Goal: Task Accomplishment & Management: Manage account settings

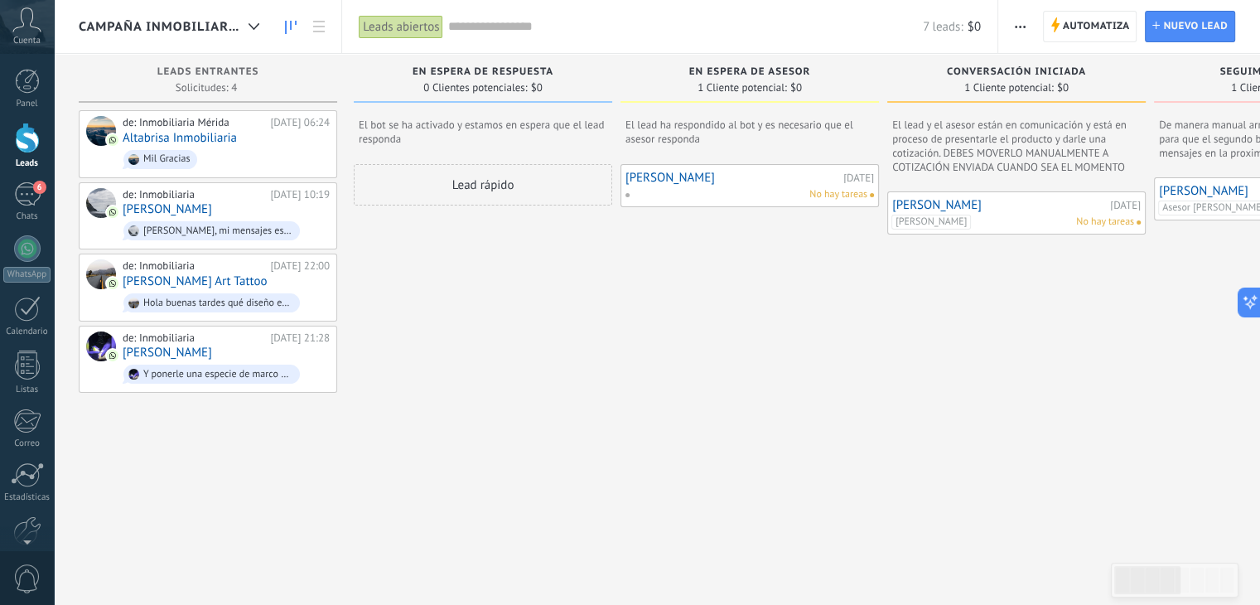
scroll to position [24, 0]
click at [32, 27] on use at bounding box center [27, 19] width 28 height 24
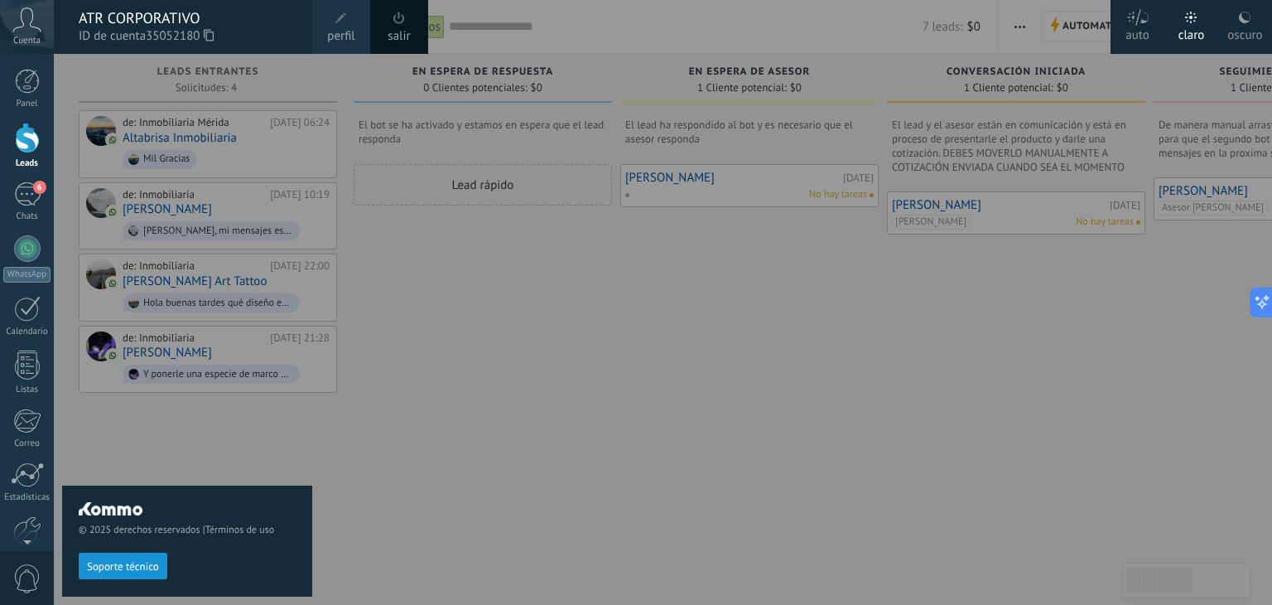
click at [355, 17] on link "perfil" at bounding box center [341, 27] width 58 height 54
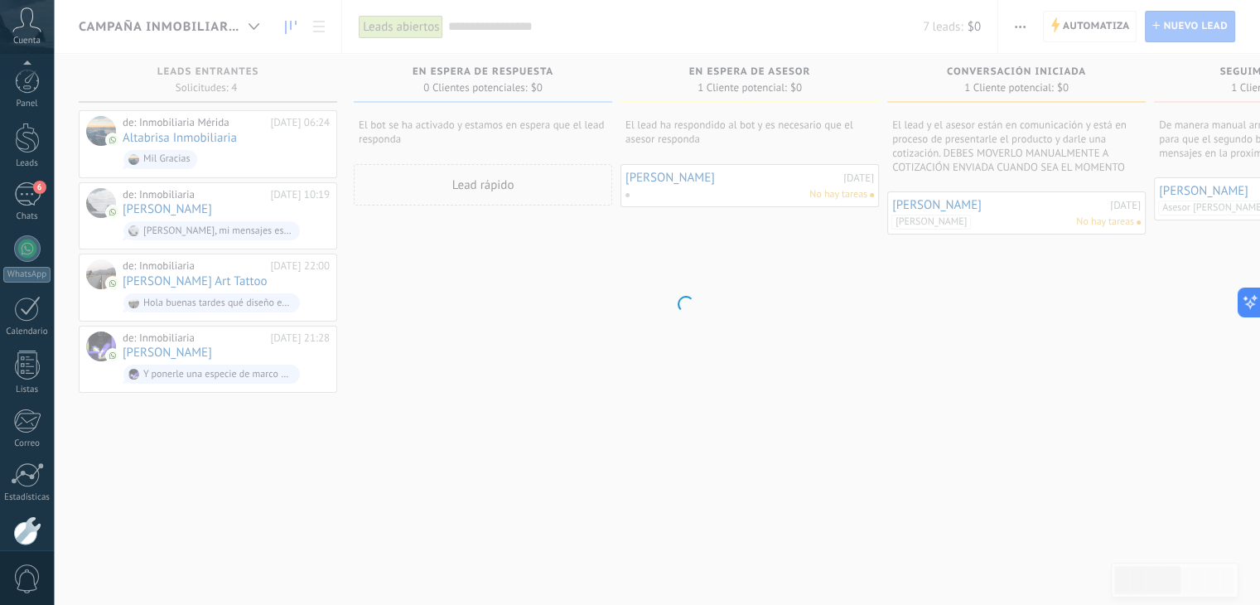
scroll to position [84, 0]
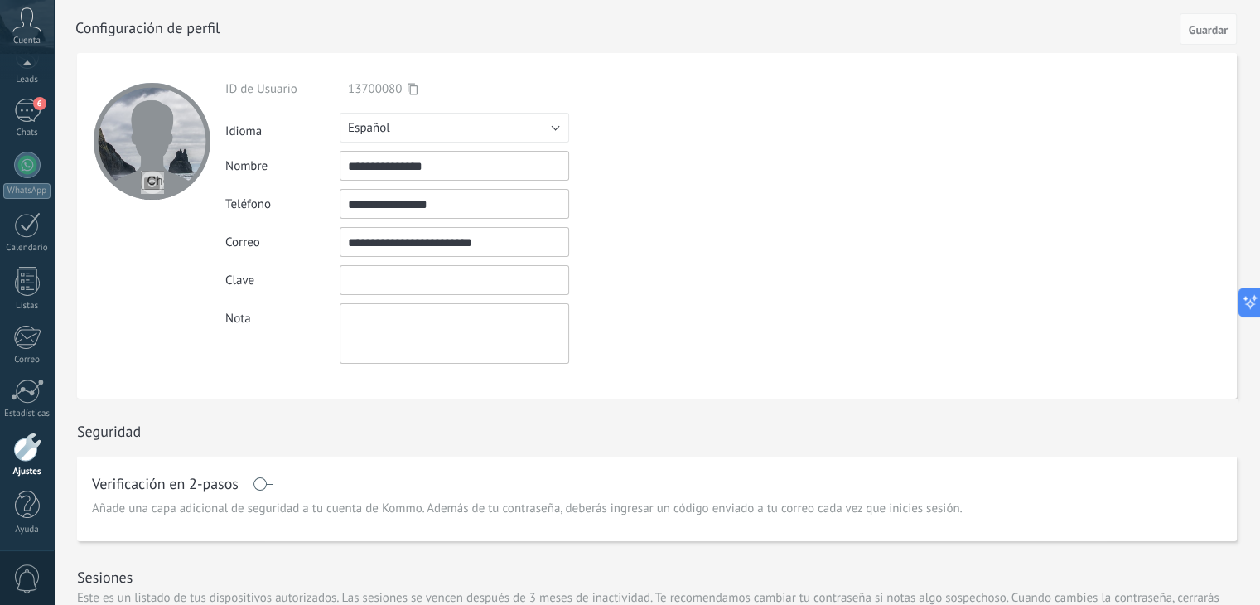
click at [379, 277] on input "textbox" at bounding box center [454, 280] width 229 height 30
click at [609, 268] on div "Clave" at bounding box center [492, 280] width 535 height 30
click at [559, 289] on input "textbox" at bounding box center [454, 280] width 229 height 30
click at [855, 280] on form "**********" at bounding box center [657, 225] width 1160 height 345
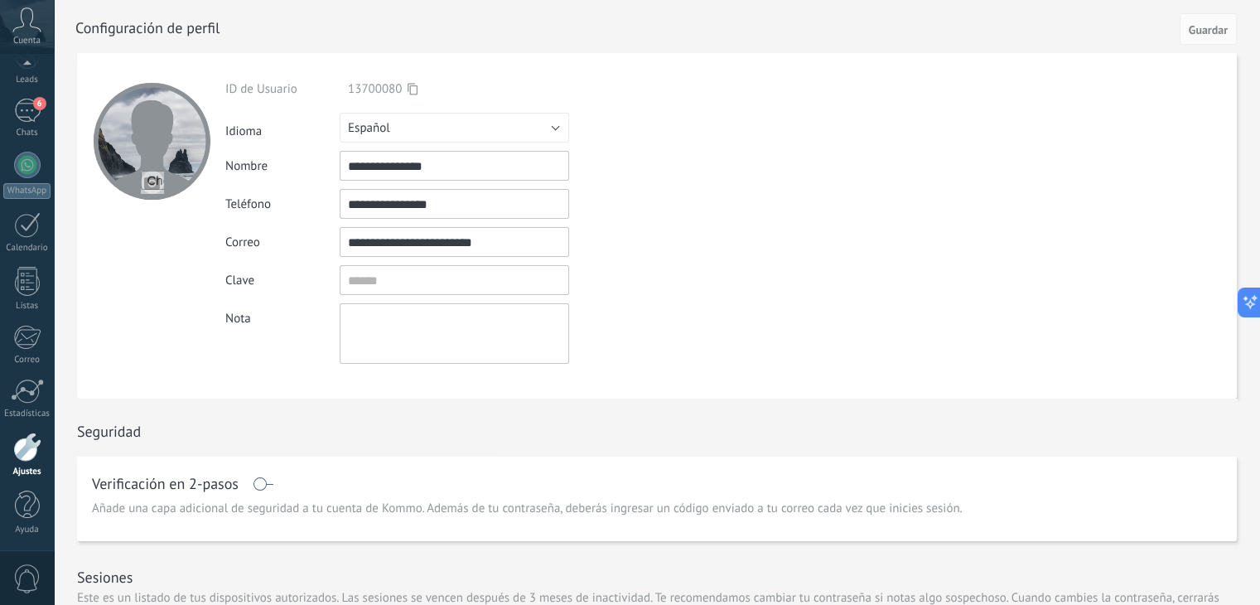
click at [27, 442] on div at bounding box center [27, 446] width 28 height 29
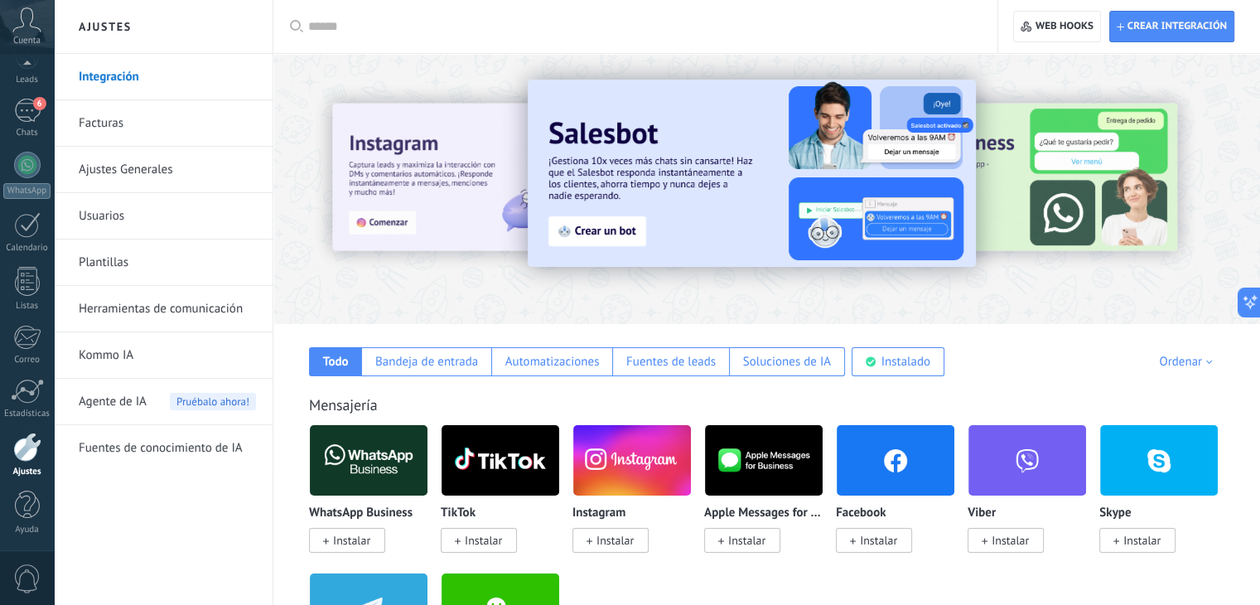
click at [162, 70] on link "Integración" at bounding box center [167, 77] width 177 height 46
click at [119, 76] on link "Integración" at bounding box center [167, 77] width 177 height 46
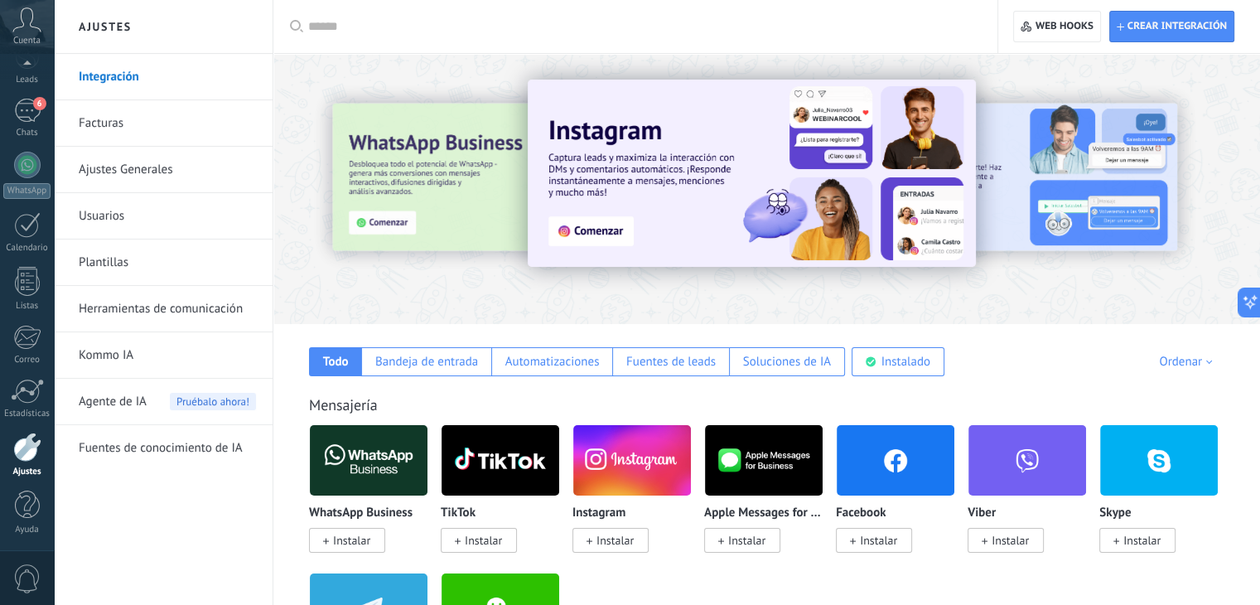
click at [343, 31] on input "text" at bounding box center [641, 26] width 666 height 17
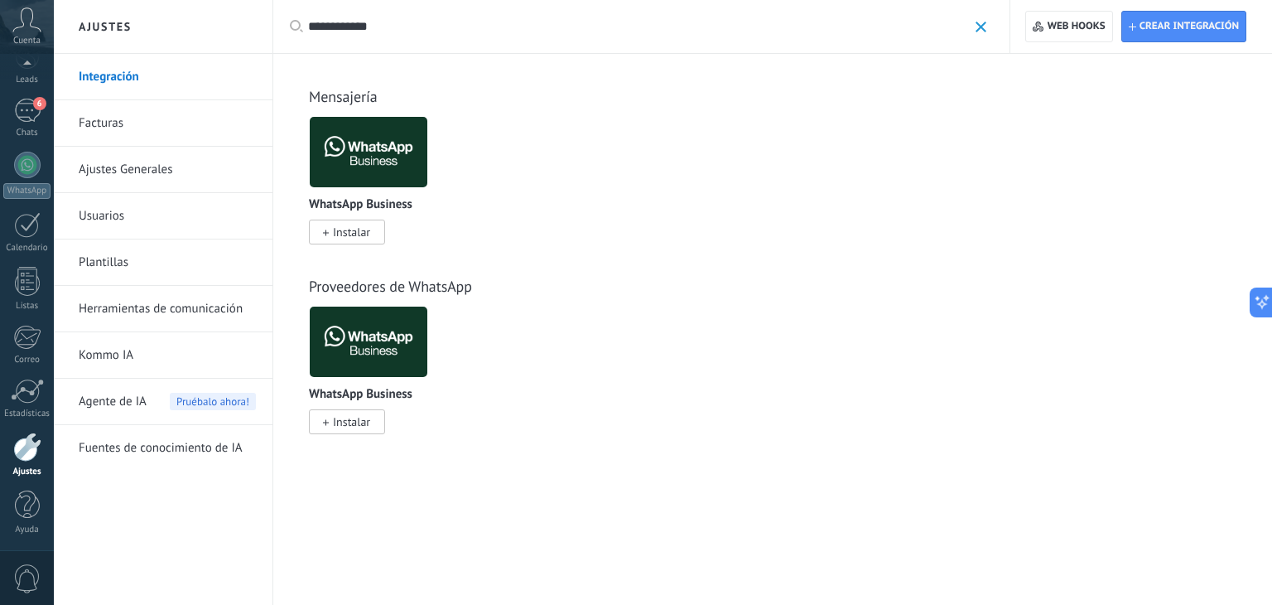
click at [358, 31] on input "**********" at bounding box center [637, 26] width 659 height 17
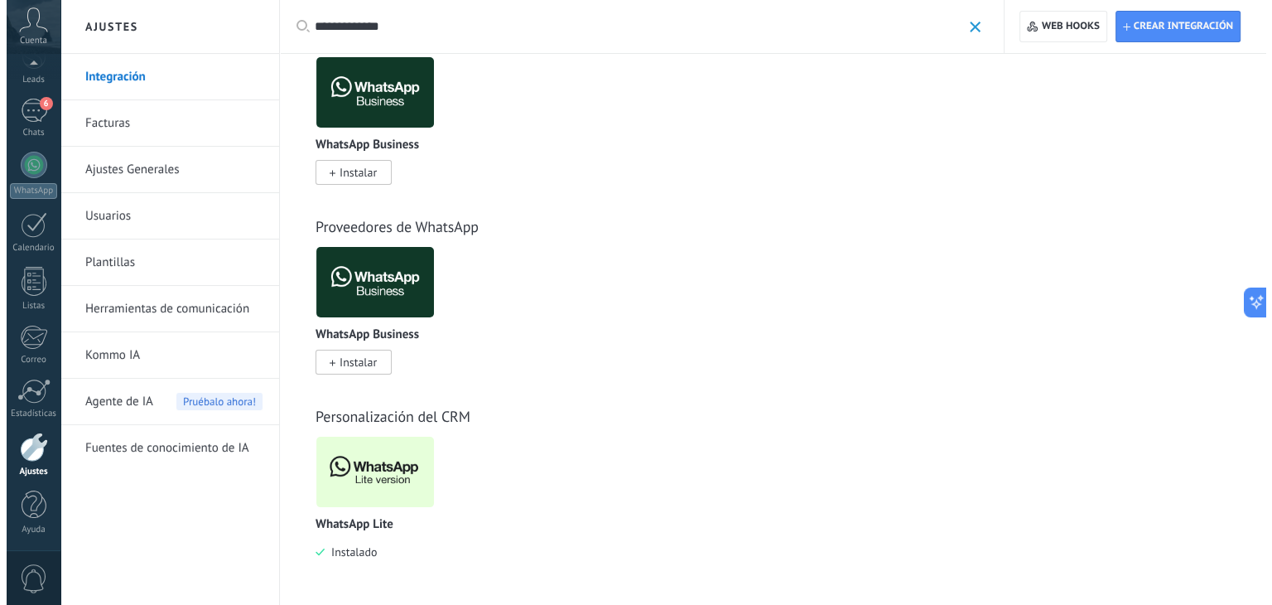
scroll to position [61, 0]
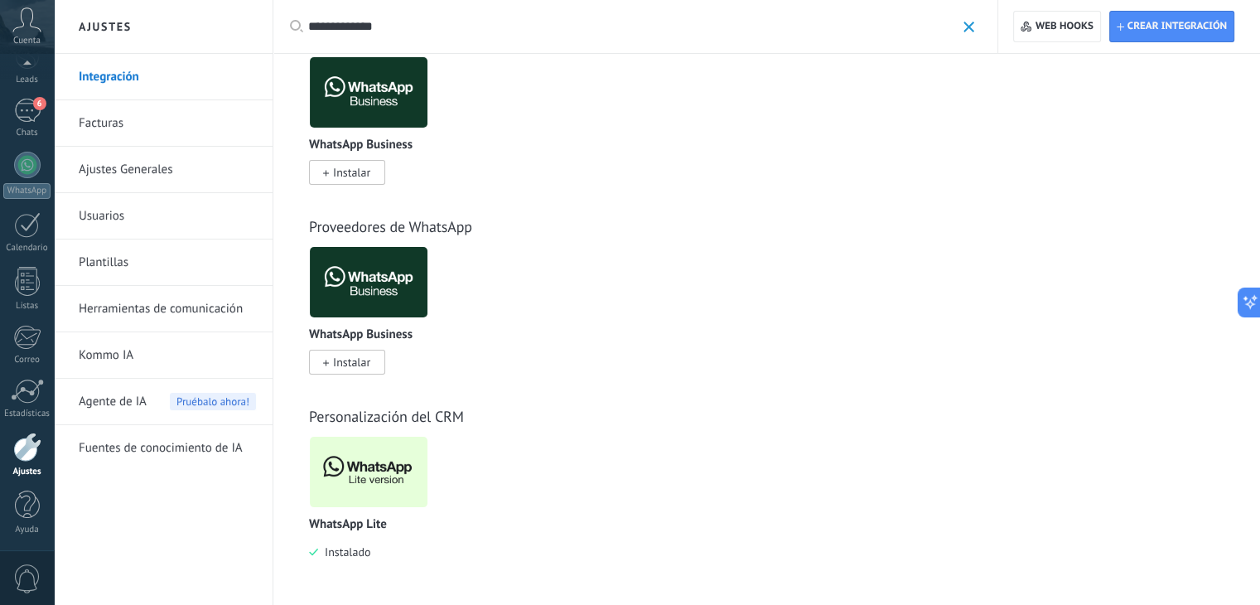
type input "**********"
click at [376, 480] on img at bounding box center [369, 472] width 118 height 80
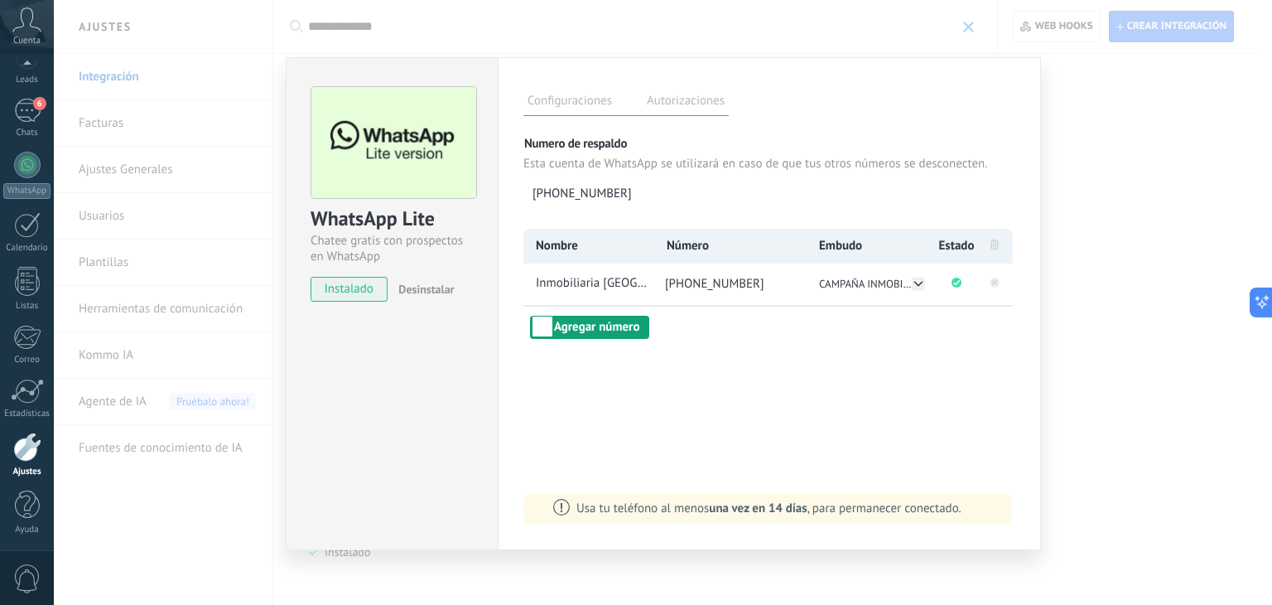
click at [586, 322] on button "Agregar número" at bounding box center [589, 327] width 119 height 23
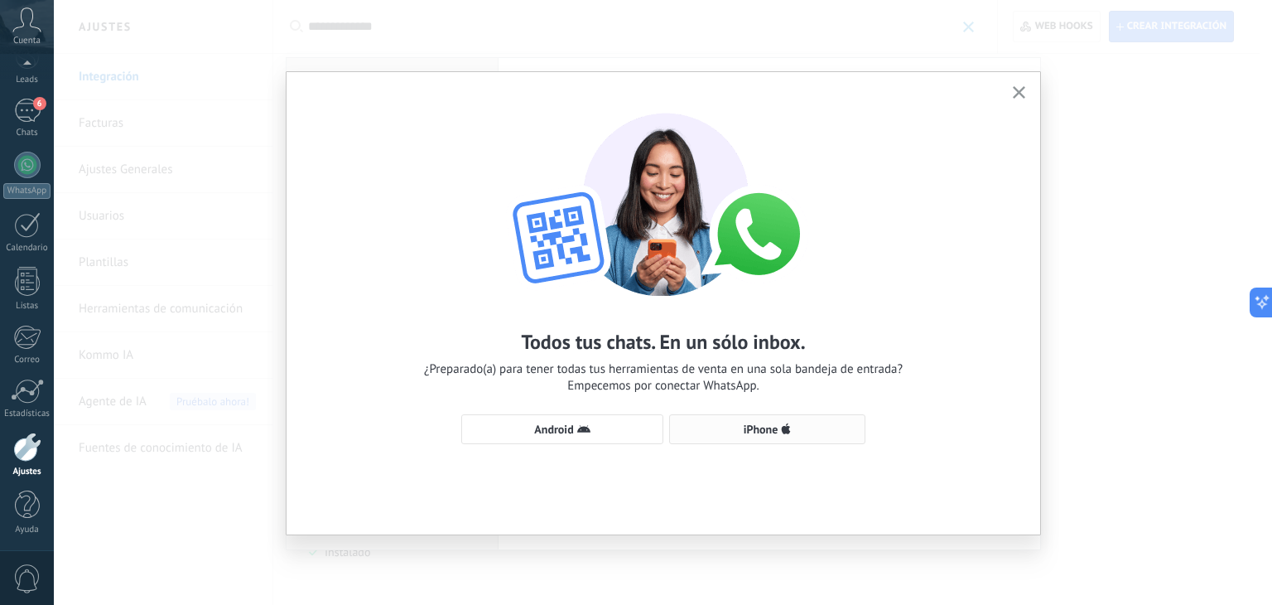
click at [726, 432] on span "iPhone" at bounding box center [767, 428] width 178 height 13
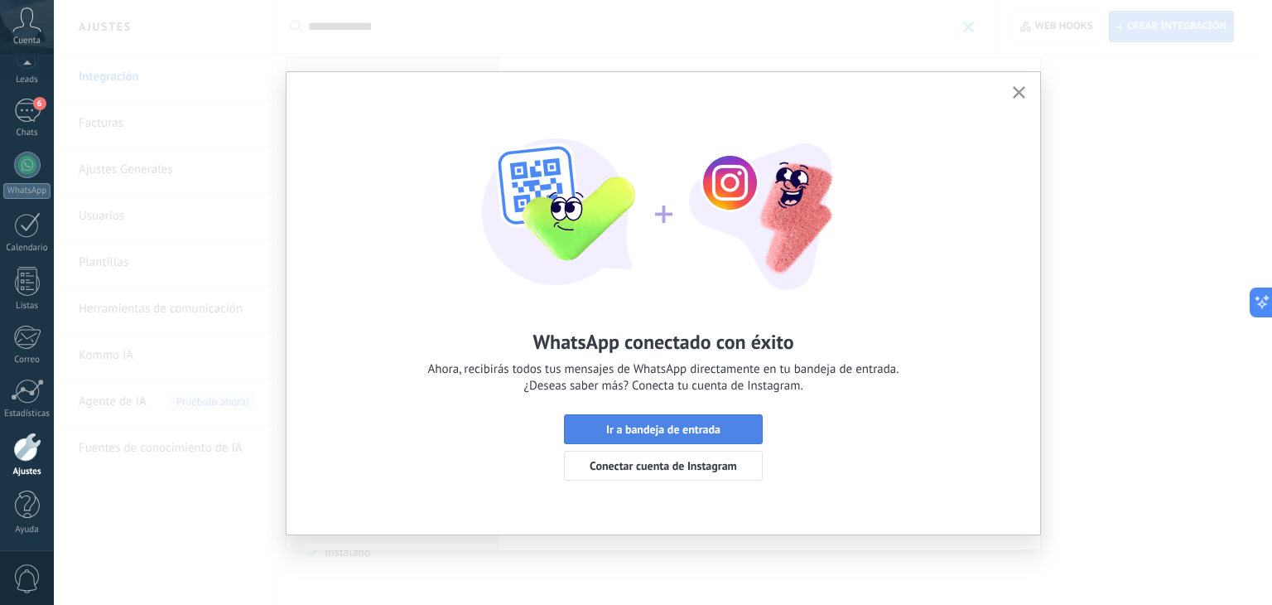
click at [636, 423] on span "Ir a bandeja de entrada" at bounding box center [663, 429] width 114 height 12
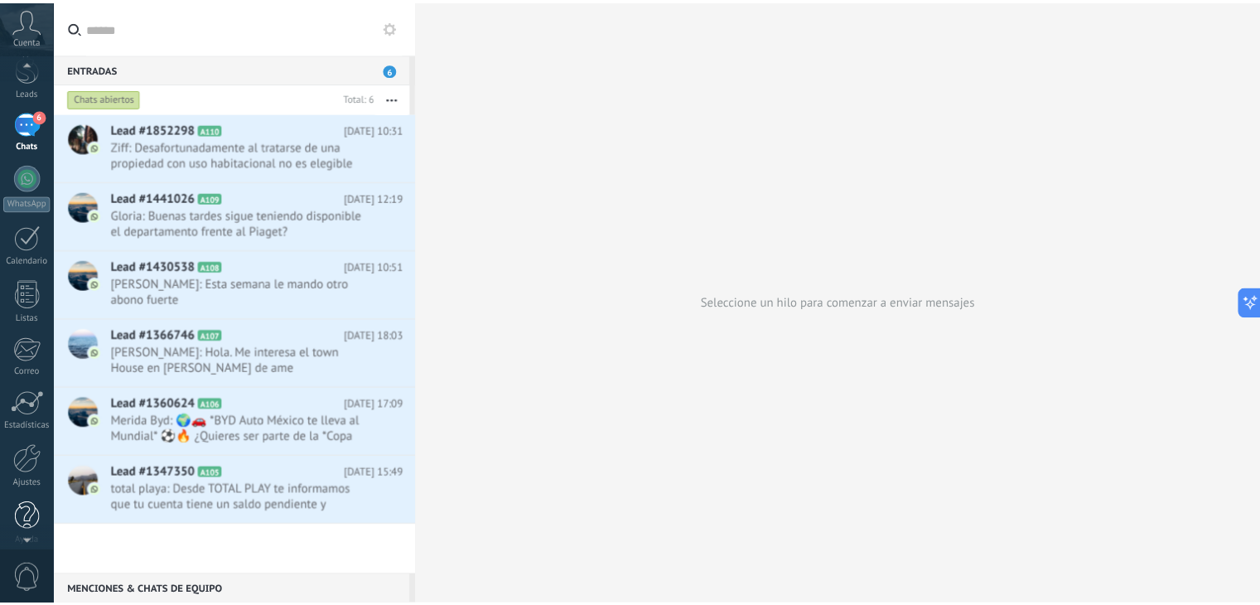
scroll to position [84, 0]
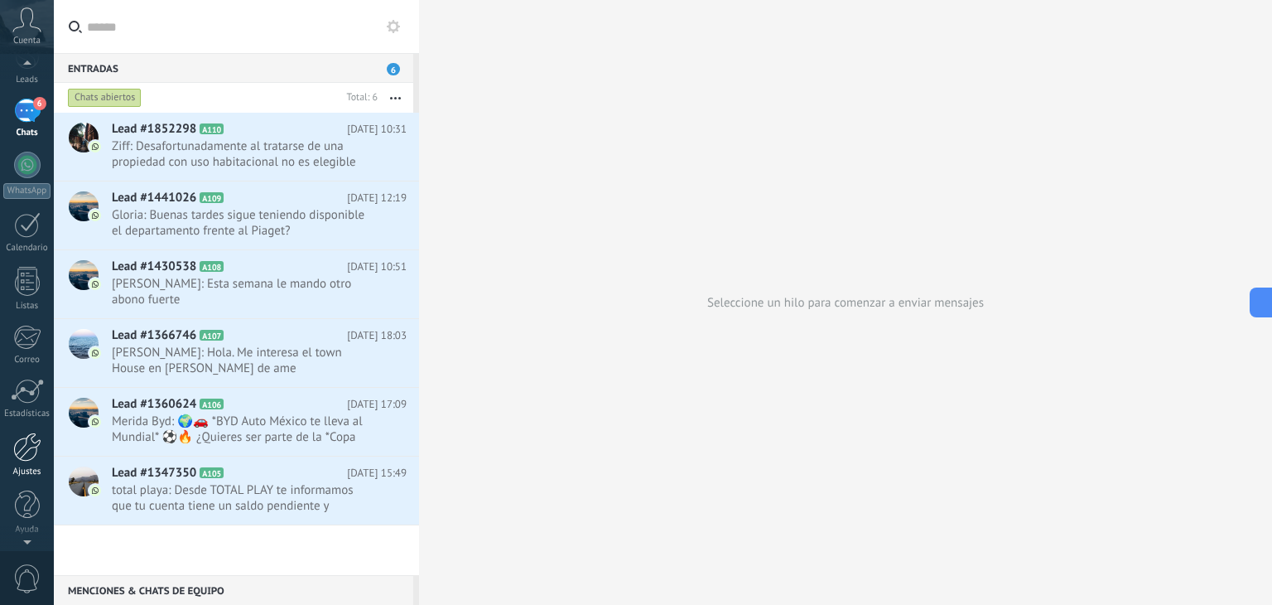
click at [14, 443] on div at bounding box center [27, 446] width 28 height 29
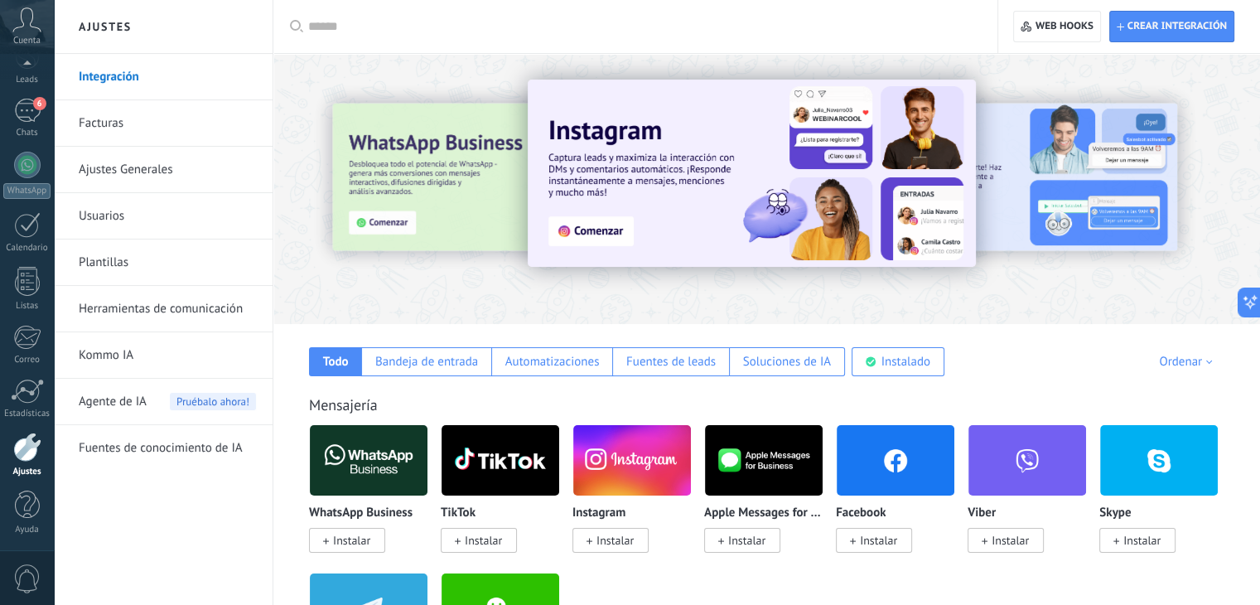
click at [404, 15] on div at bounding box center [641, 26] width 666 height 53
click at [337, 41] on div at bounding box center [641, 26] width 666 height 53
click at [337, 31] on input "text" at bounding box center [641, 26] width 666 height 17
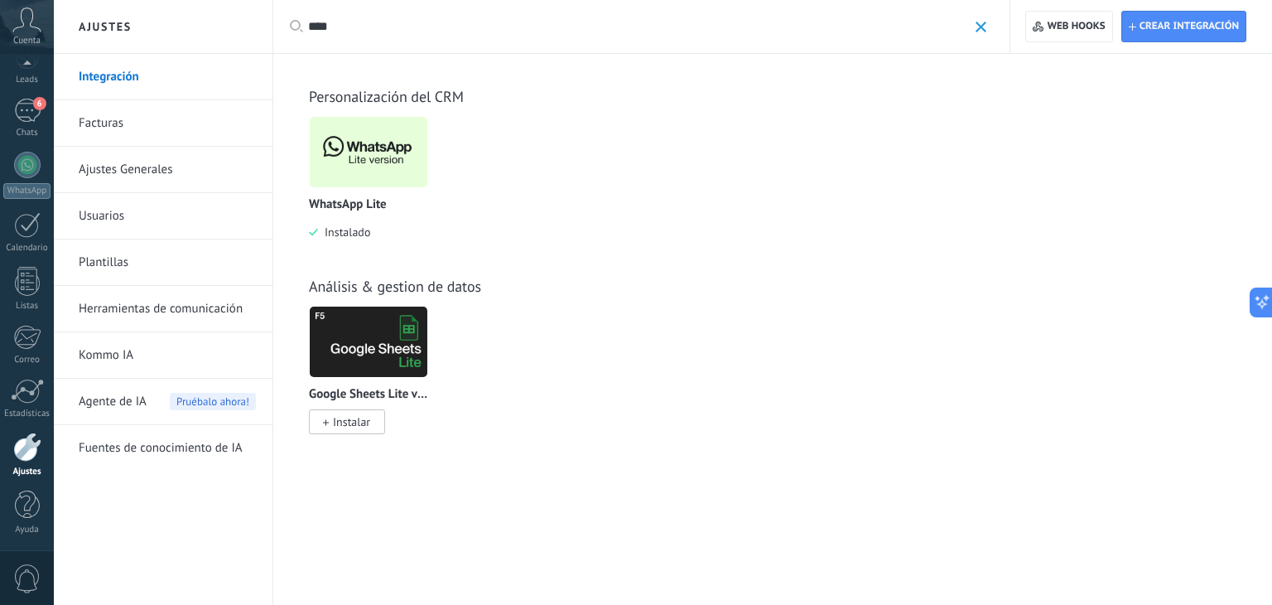
type input "****"
click at [362, 150] on img at bounding box center [369, 152] width 118 height 80
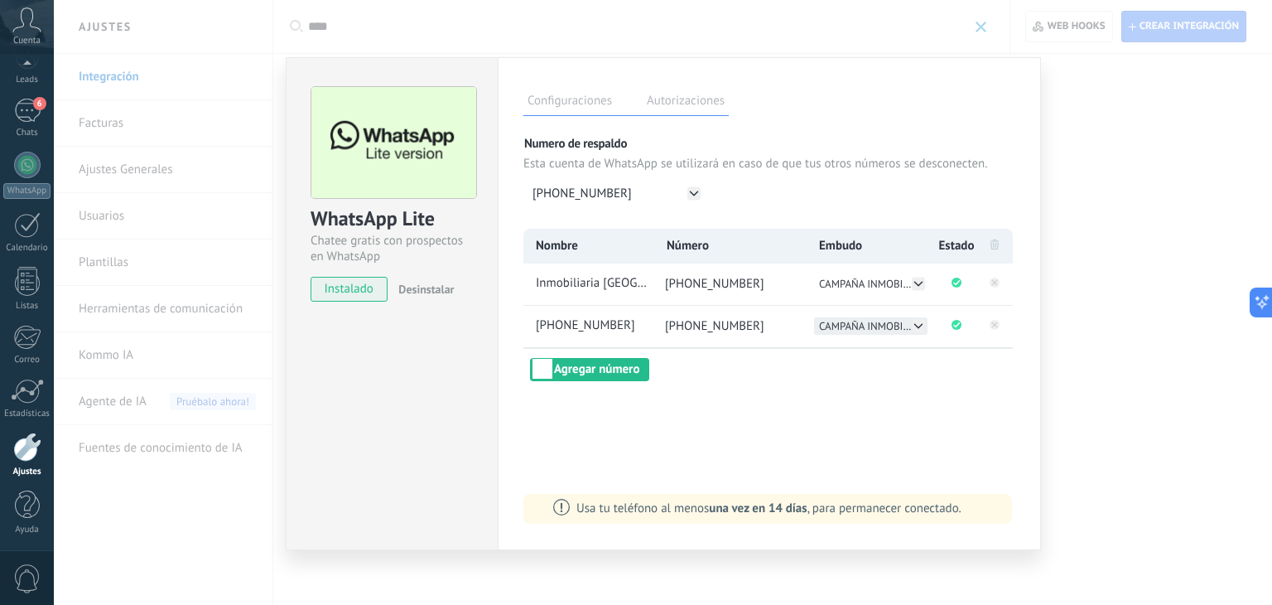
click at [911, 326] on span "CAMPAÑA INMOBILIARIA" at bounding box center [865, 326] width 93 height 14
click at [893, 342] on span "CAMPAÑA ARQUITECTURA" at bounding box center [872, 343] width 104 height 14
click at [638, 322] on span "[PHONE_NUMBER]" at bounding box center [593, 325] width 120 height 17
drag, startPoint x: 638, startPoint y: 322, endPoint x: 494, endPoint y: 330, distance: 144.4
click at [494, 330] on div "WhatsApp Lite Chatee gratis con prospectos en WhatsApp instalado Desinstalar Co…" at bounding box center [663, 303] width 755 height 493
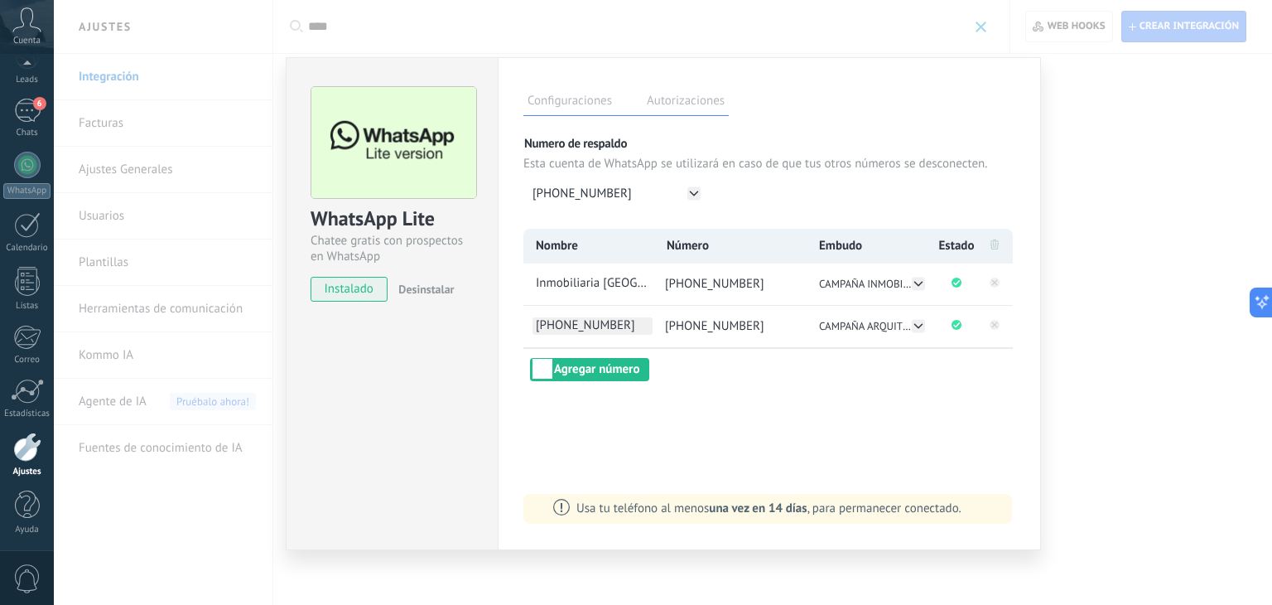
click at [574, 323] on span "[PHONE_NUMBER]" at bounding box center [593, 325] width 120 height 17
type input "*"
type input "**********"
click at [837, 405] on div "Configuraciones Autorizaciones Esta pestaña registra a los usuarios que han con…" at bounding box center [769, 303] width 543 height 493
click at [1102, 272] on div "WhatsApp Lite Chatee gratis con prospectos en WhatsApp instalado Desinstalar Co…" at bounding box center [663, 302] width 1218 height 605
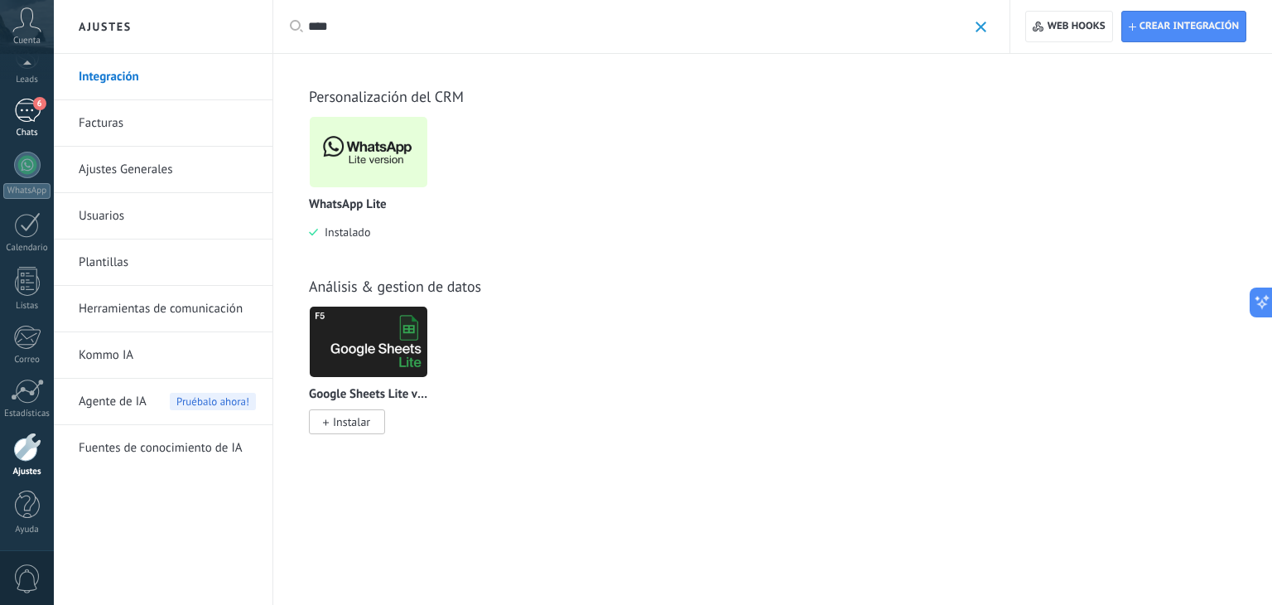
click at [41, 120] on link "6 Chats" at bounding box center [27, 119] width 54 height 40
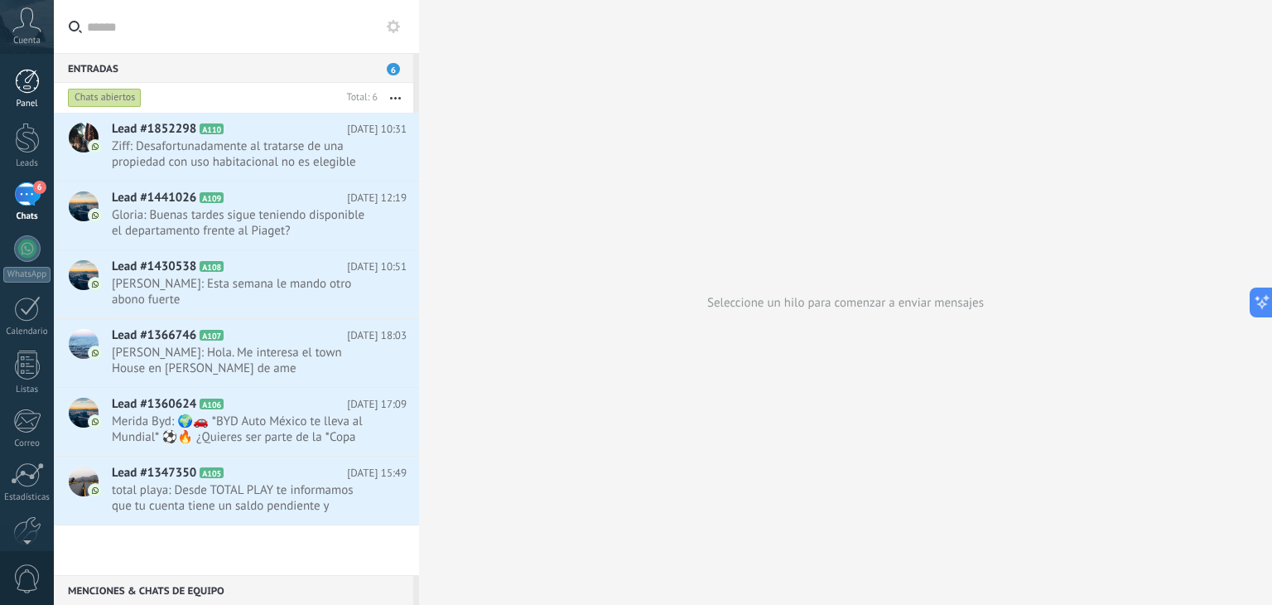
click at [25, 69] on div at bounding box center [27, 81] width 25 height 25
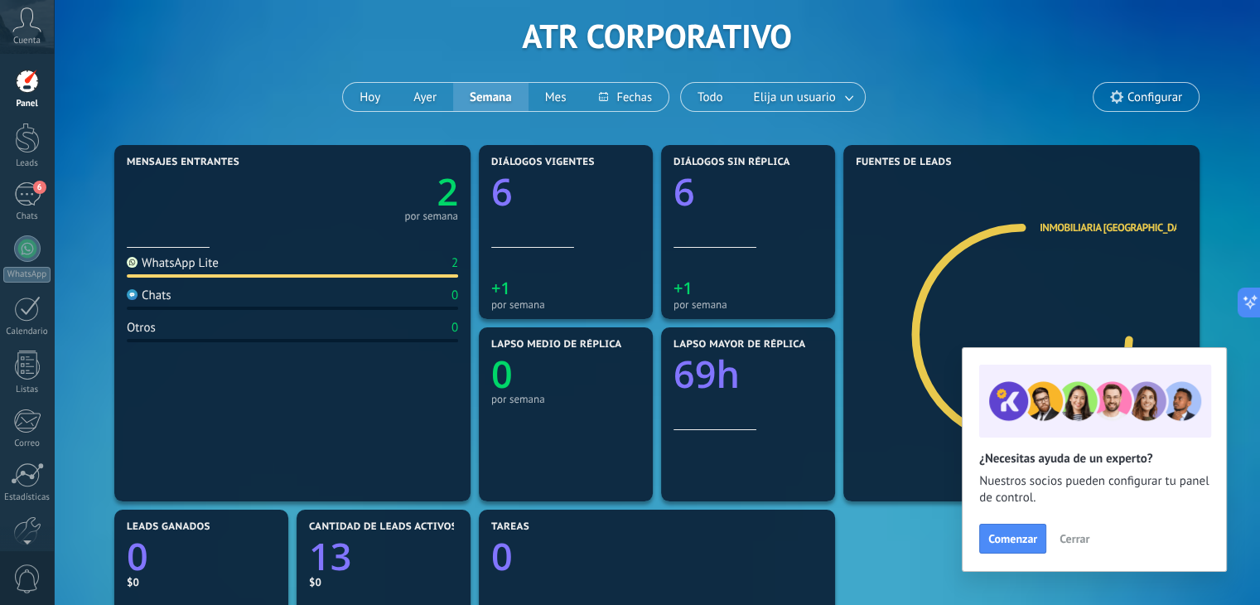
scroll to position [166, 0]
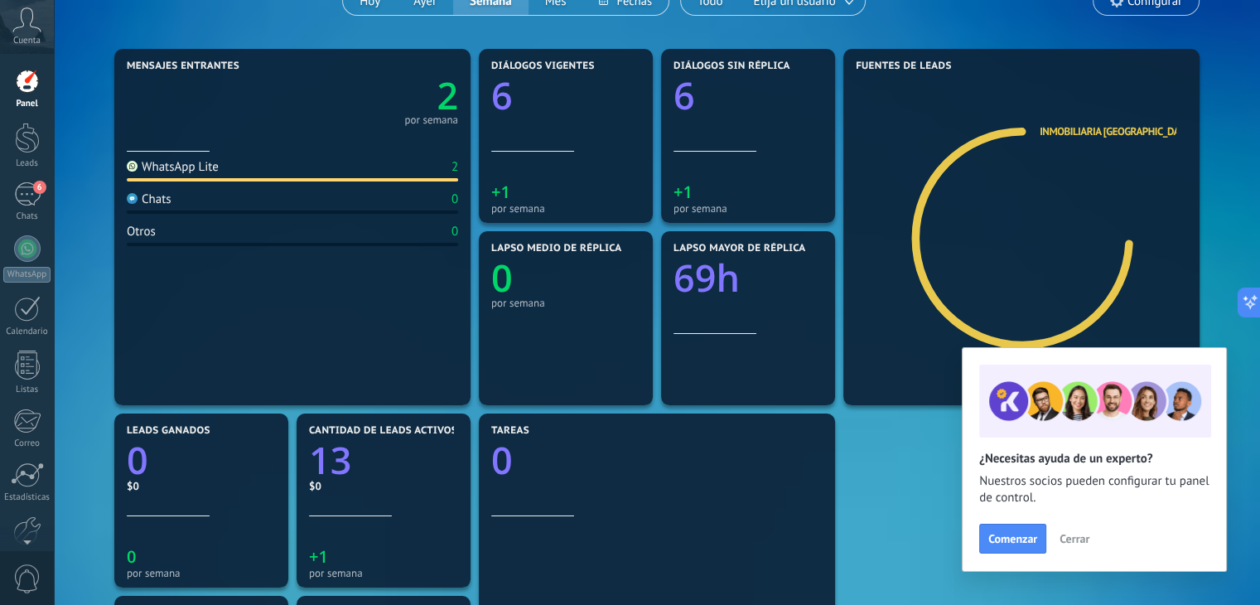
click at [1069, 537] on span "Cerrar" at bounding box center [1074, 539] width 30 height 12
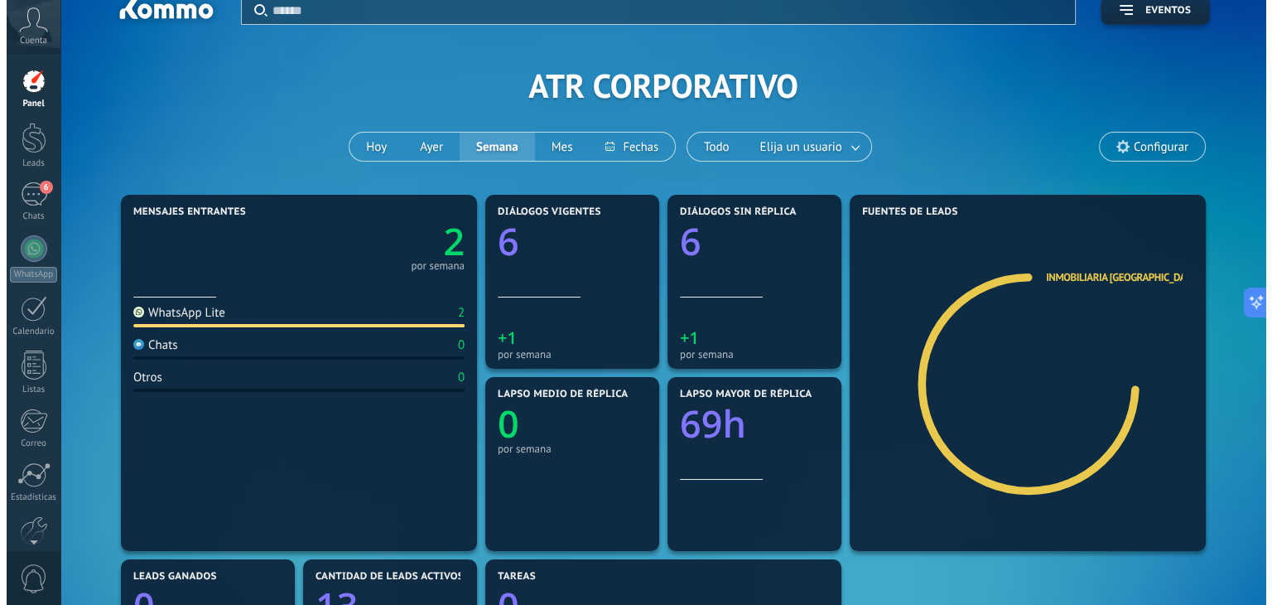
scroll to position [0, 0]
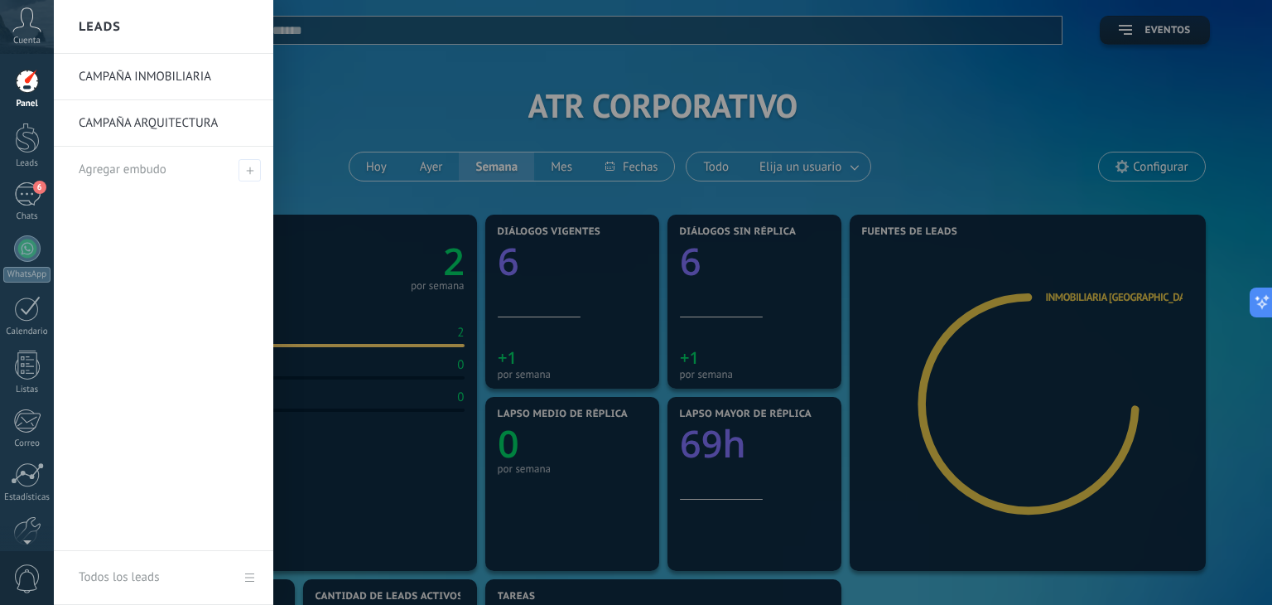
click at [181, 65] on link "CAMPAÑA INMOBILIARIA" at bounding box center [168, 77] width 178 height 46
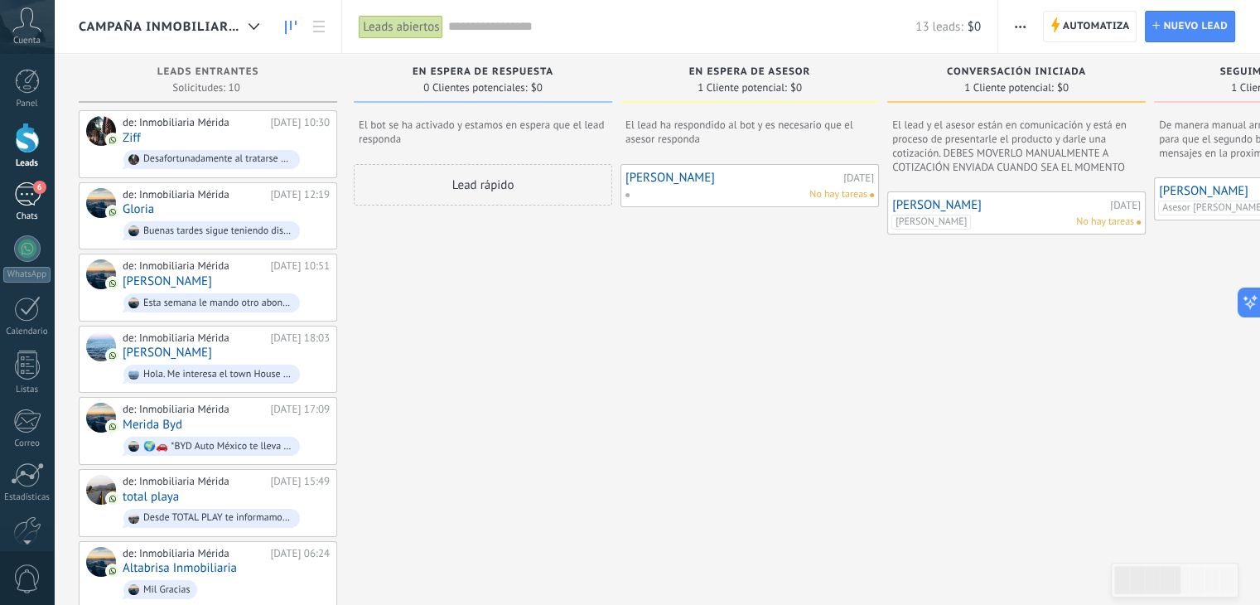
click at [19, 195] on div "6" at bounding box center [27, 194] width 27 height 24
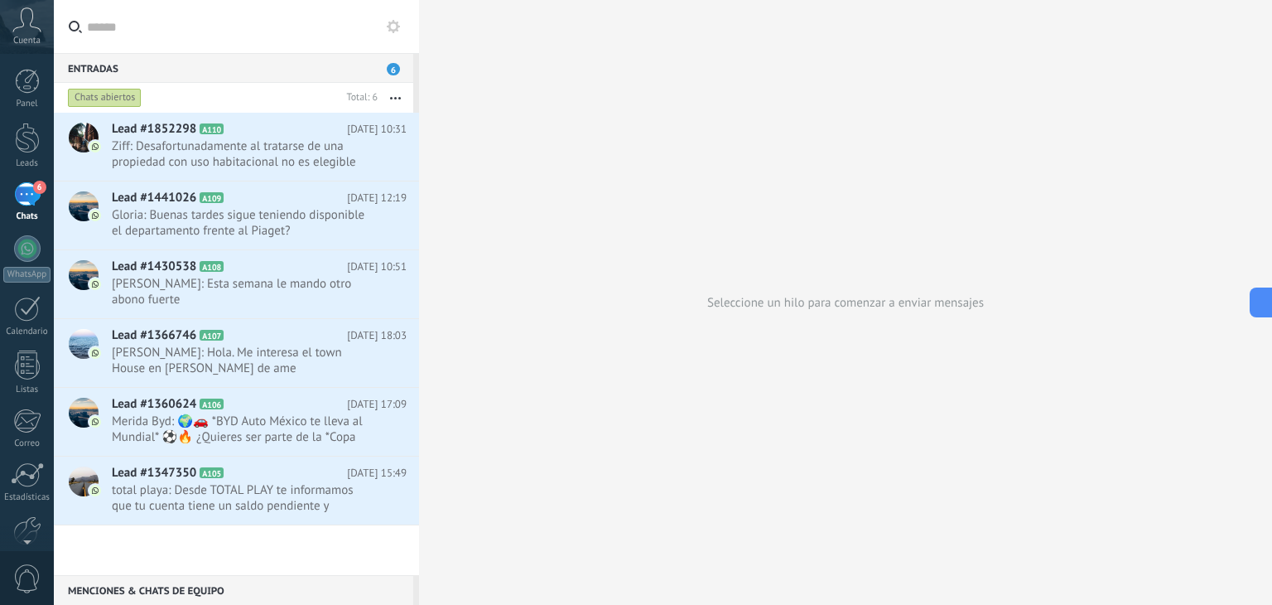
click at [248, 67] on div "Entradas 6" at bounding box center [233, 68] width 359 height 30
click at [390, 99] on button "button" at bounding box center [396, 98] width 36 height 30
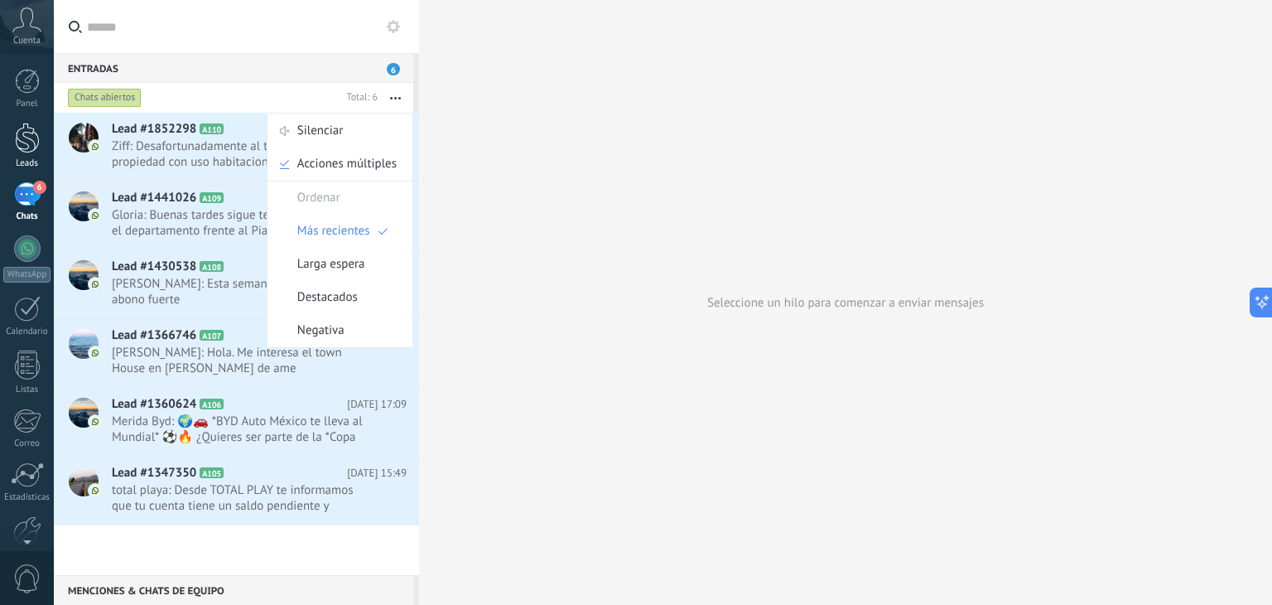
click at [17, 138] on div at bounding box center [27, 138] width 25 height 31
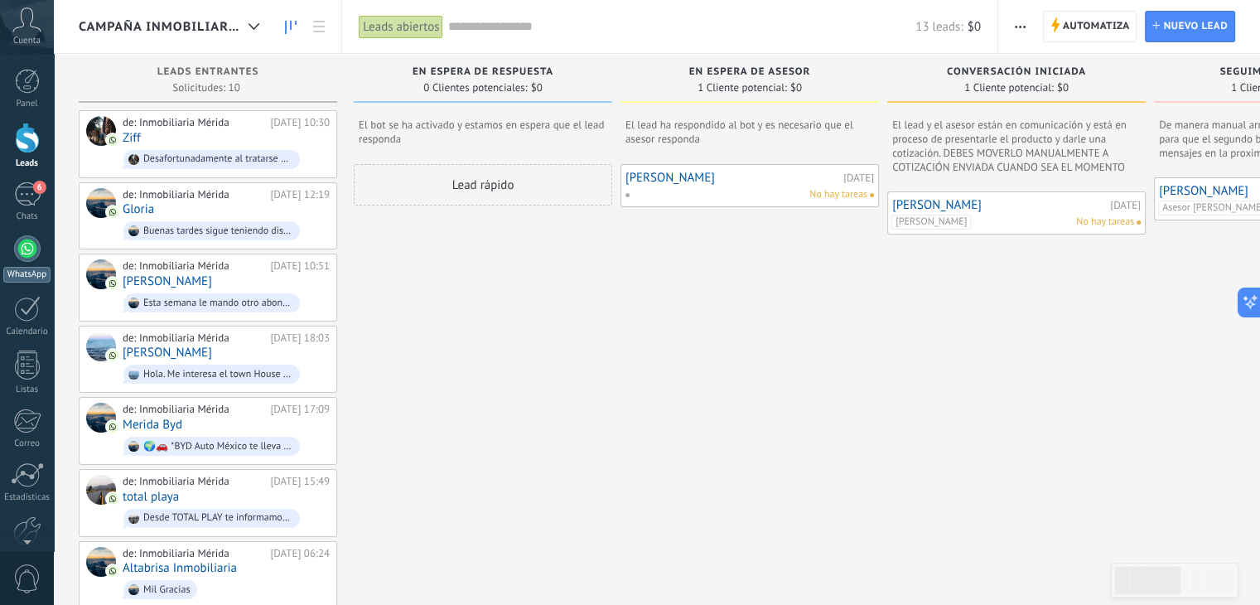
click at [23, 248] on div at bounding box center [27, 248] width 27 height 27
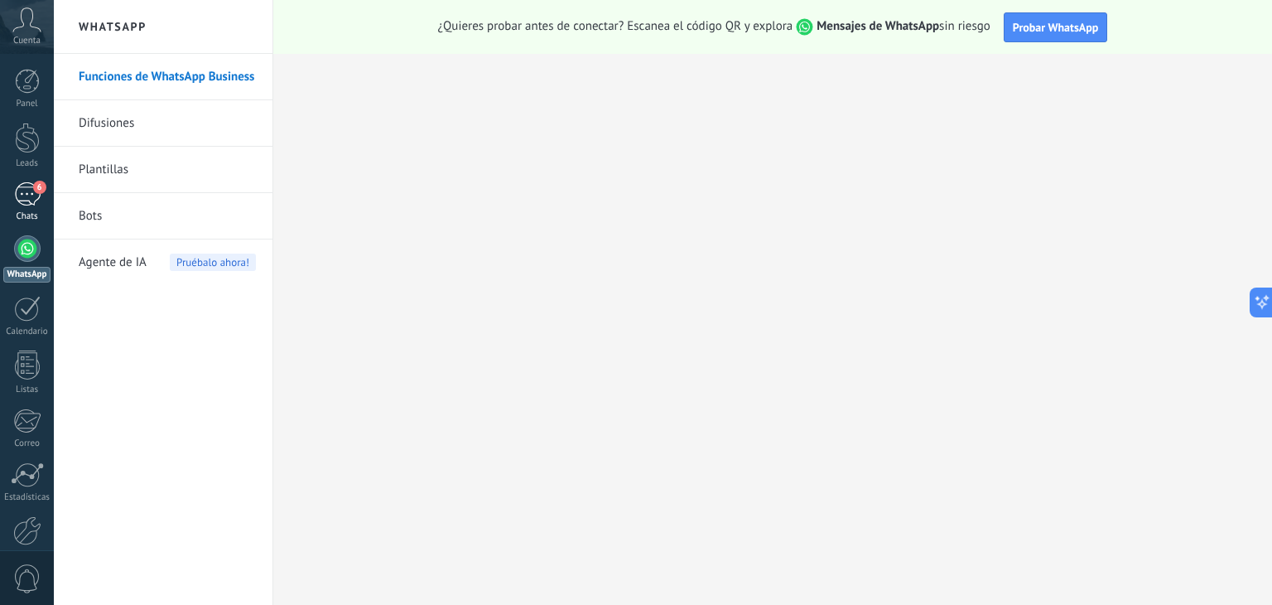
click at [30, 205] on div "6" at bounding box center [27, 194] width 27 height 24
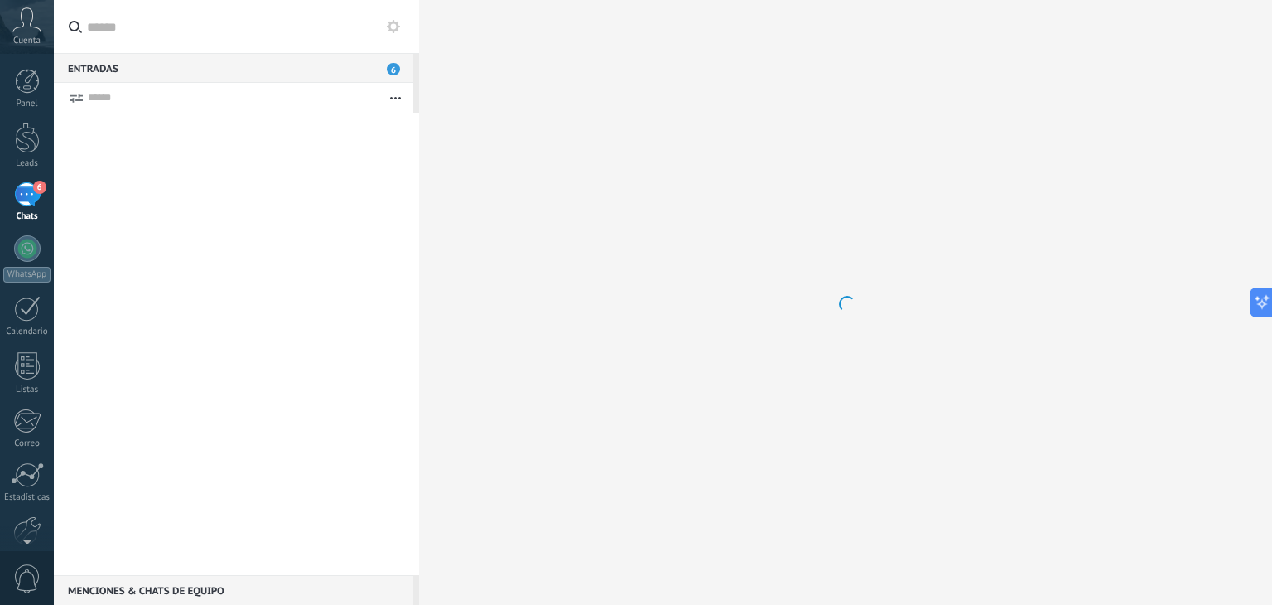
click at [24, 39] on span "Cuenta" at bounding box center [26, 41] width 27 height 11
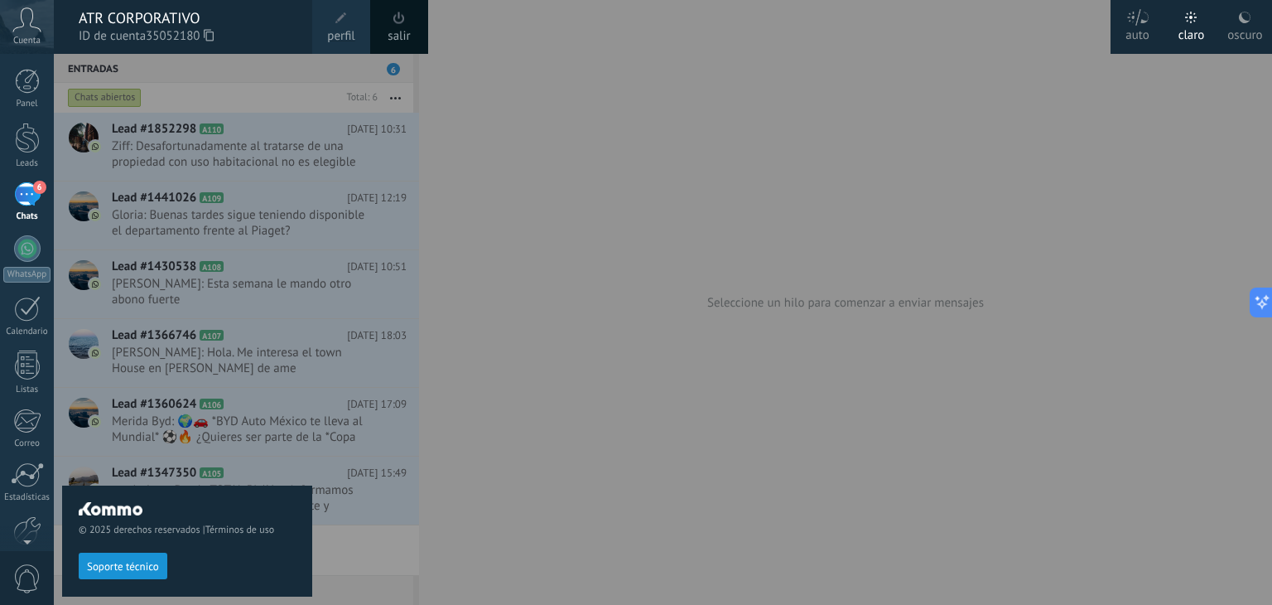
click at [287, 28] on span "ID de cuenta 35052180" at bounding box center [187, 36] width 217 height 18
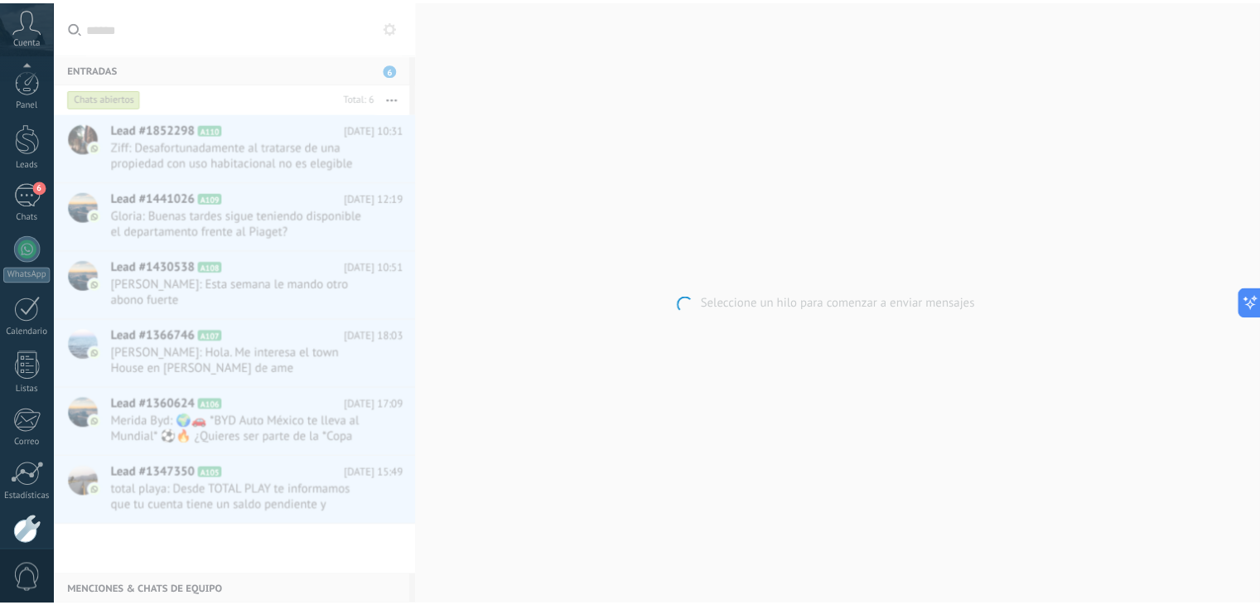
scroll to position [84, 0]
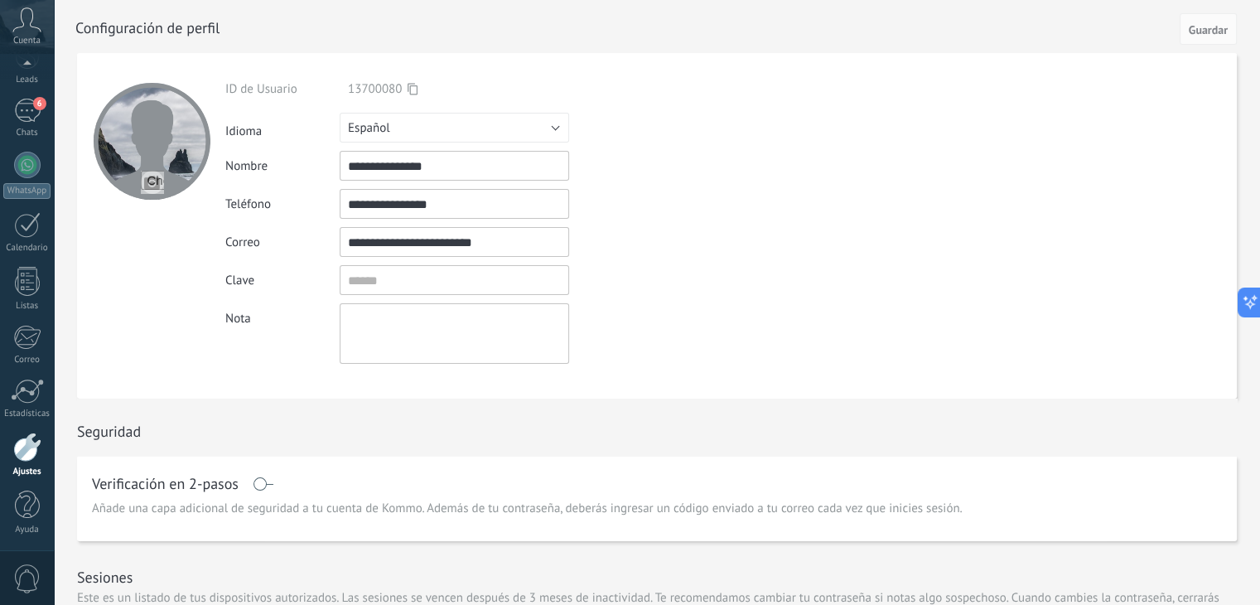
click at [151, 182] on input "file" at bounding box center [152, 182] width 23 height 23
type input "**********"
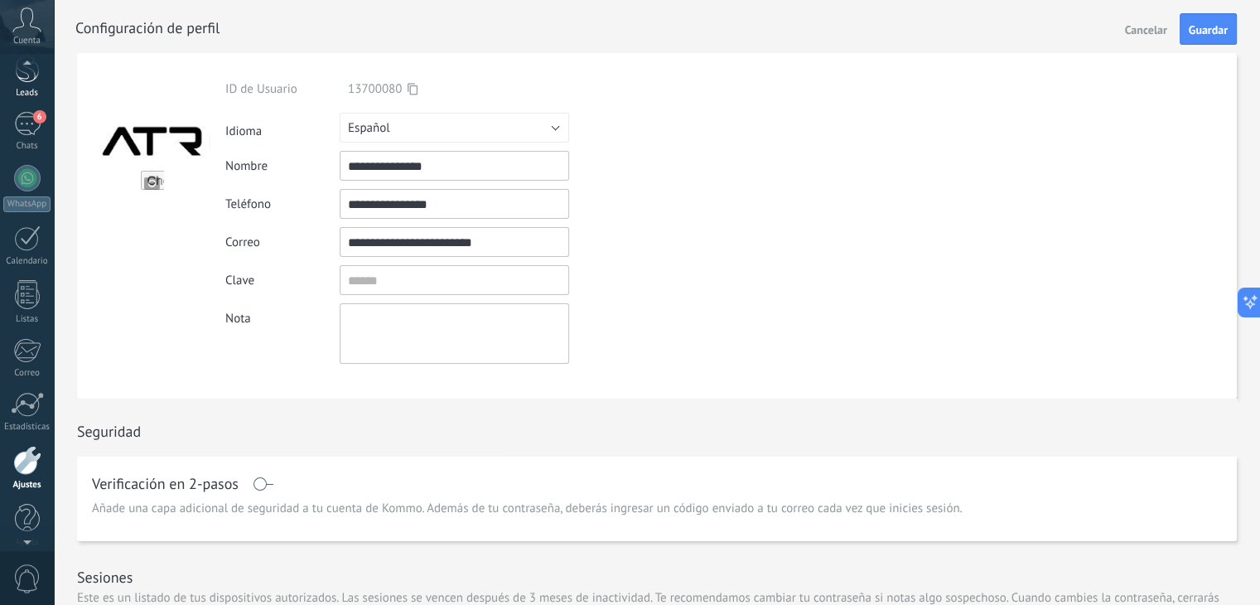
scroll to position [55, 0]
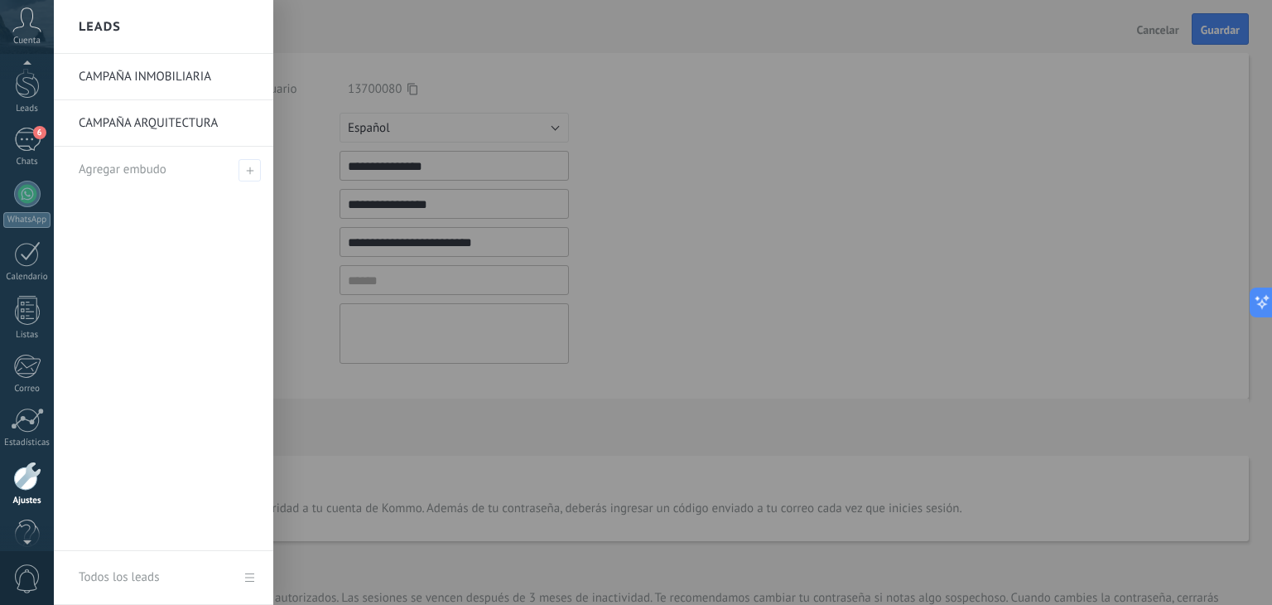
click at [155, 84] on link "CAMPAÑA INMOBILIARIA" at bounding box center [168, 77] width 178 height 46
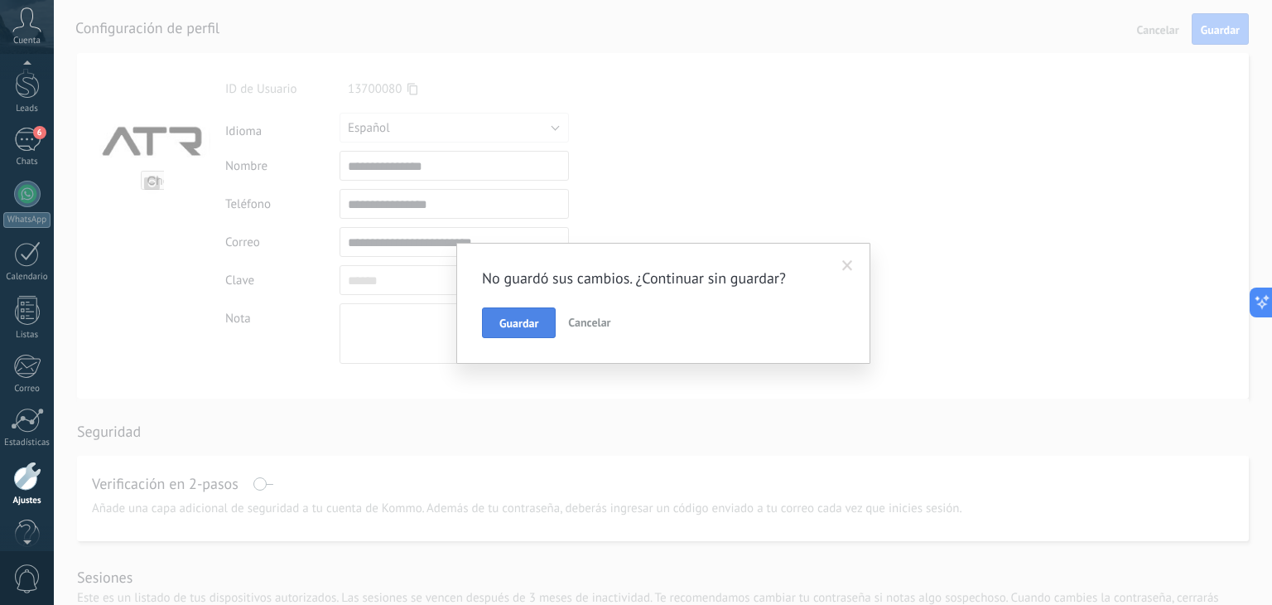
click at [544, 321] on button "Guardar" at bounding box center [519, 322] width 74 height 31
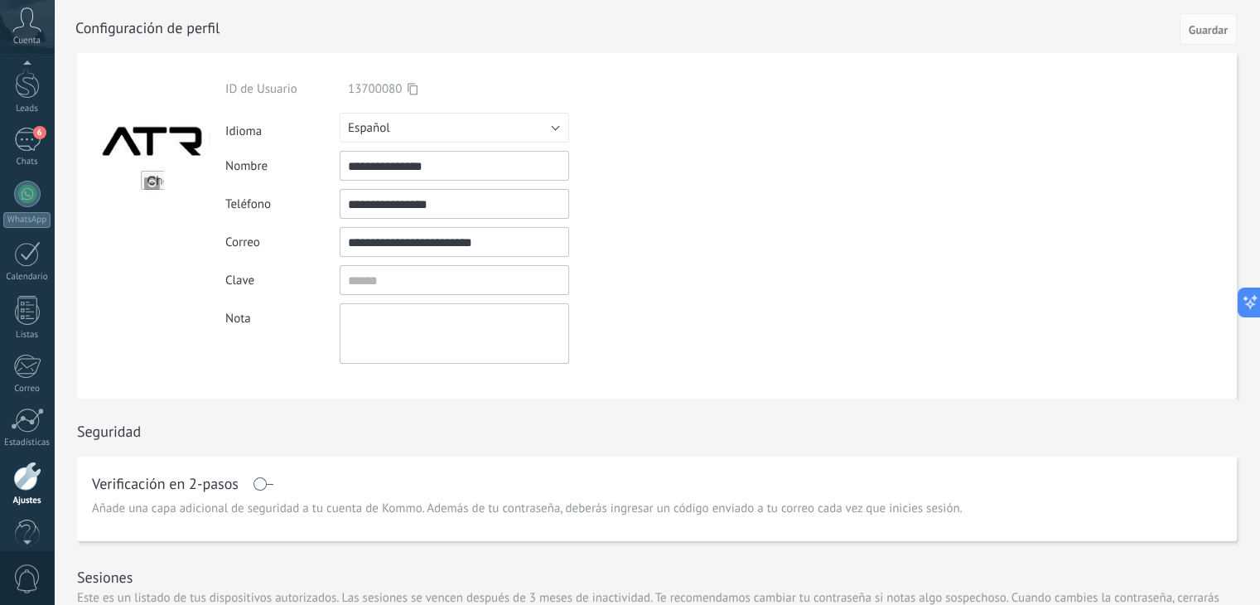
click at [466, 408] on div "Seguridad" at bounding box center [657, 426] width 1160 height 57
drag, startPoint x: 718, startPoint y: 273, endPoint x: 845, endPoint y: 201, distance: 145.4
click at [720, 273] on div "Clave" at bounding box center [492, 280] width 535 height 30
click at [1069, 243] on form "**********" at bounding box center [657, 225] width 1160 height 345
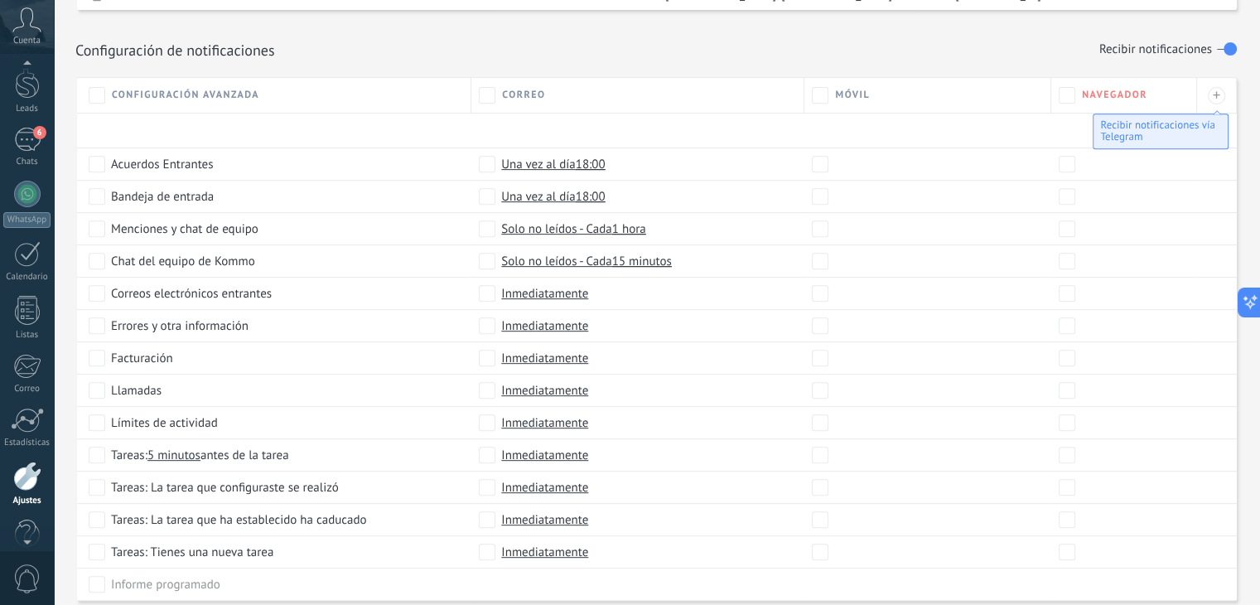
scroll to position [663, 0]
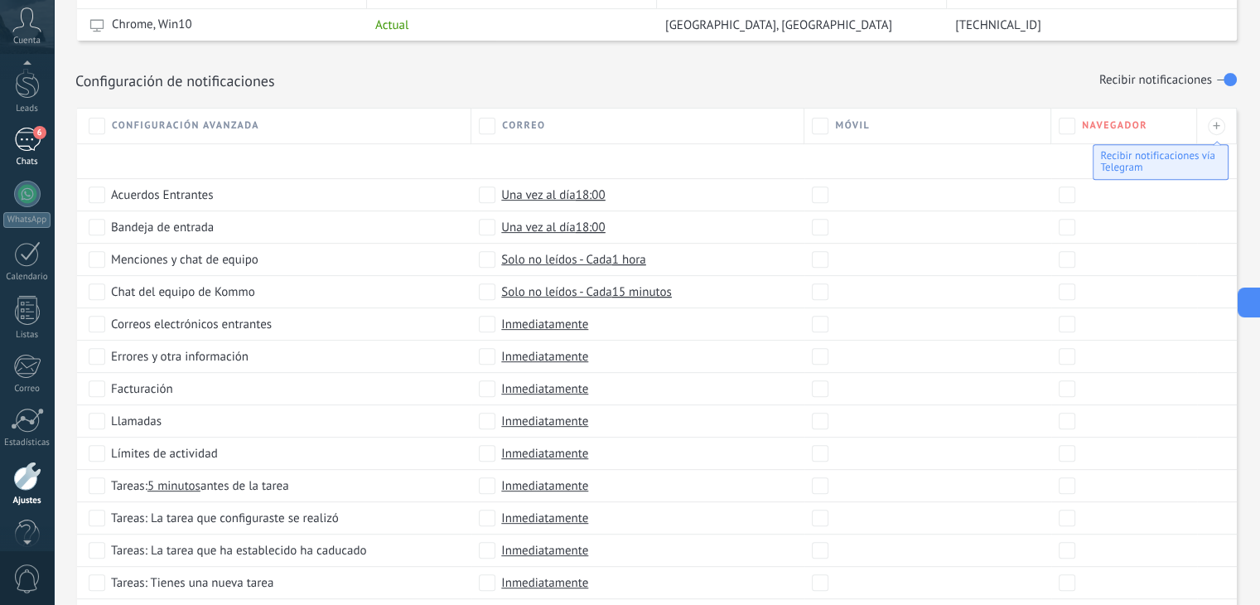
click at [18, 137] on div "6" at bounding box center [27, 140] width 27 height 24
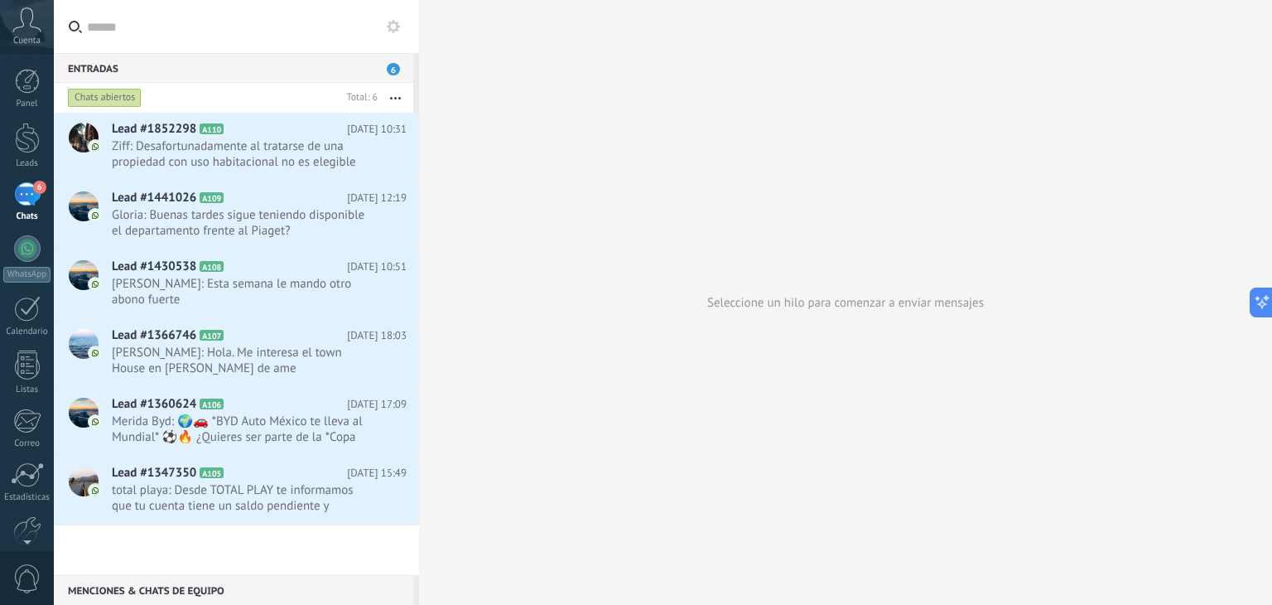
click at [128, 104] on div "Chats abiertos" at bounding box center [105, 98] width 74 height 20
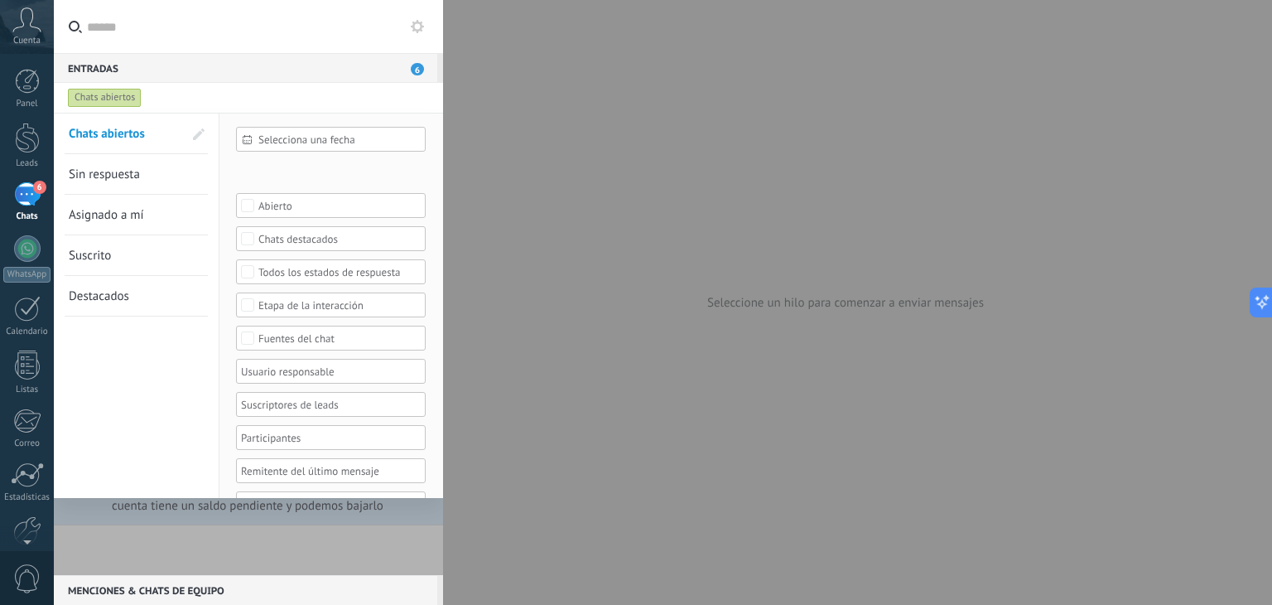
click at [135, 186] on link "Sin respuesta" at bounding box center [126, 174] width 114 height 40
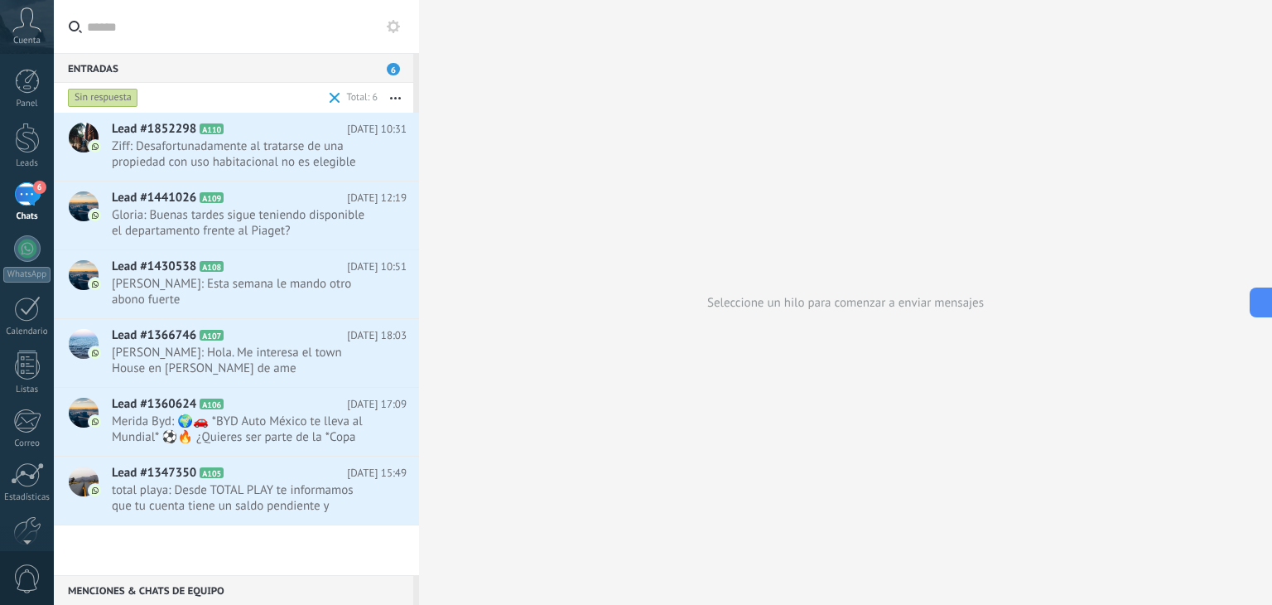
click at [128, 99] on div "Sin respuesta" at bounding box center [103, 98] width 70 height 20
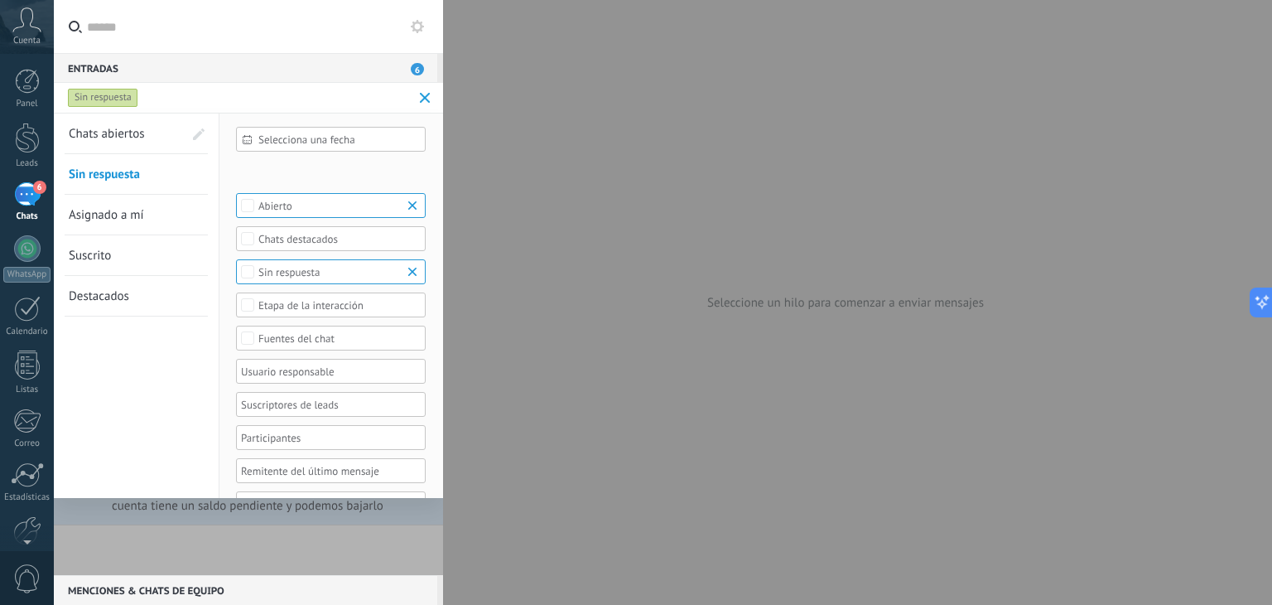
click at [424, 96] on span at bounding box center [425, 98] width 11 height 11
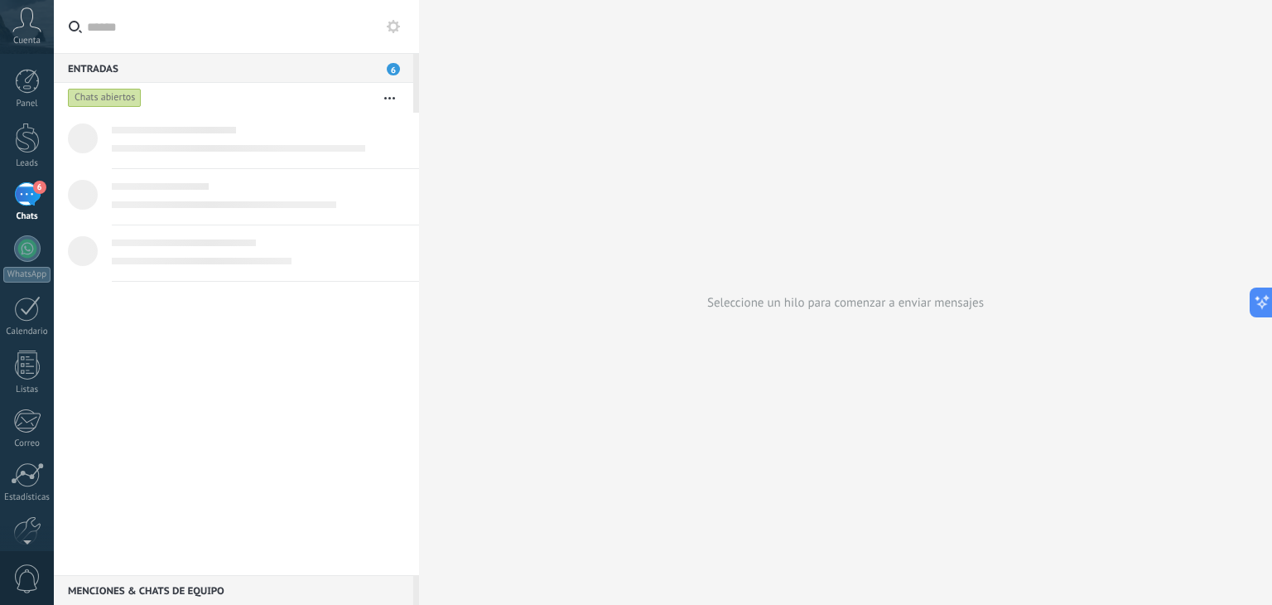
click at [393, 94] on button "button" at bounding box center [390, 98] width 36 height 30
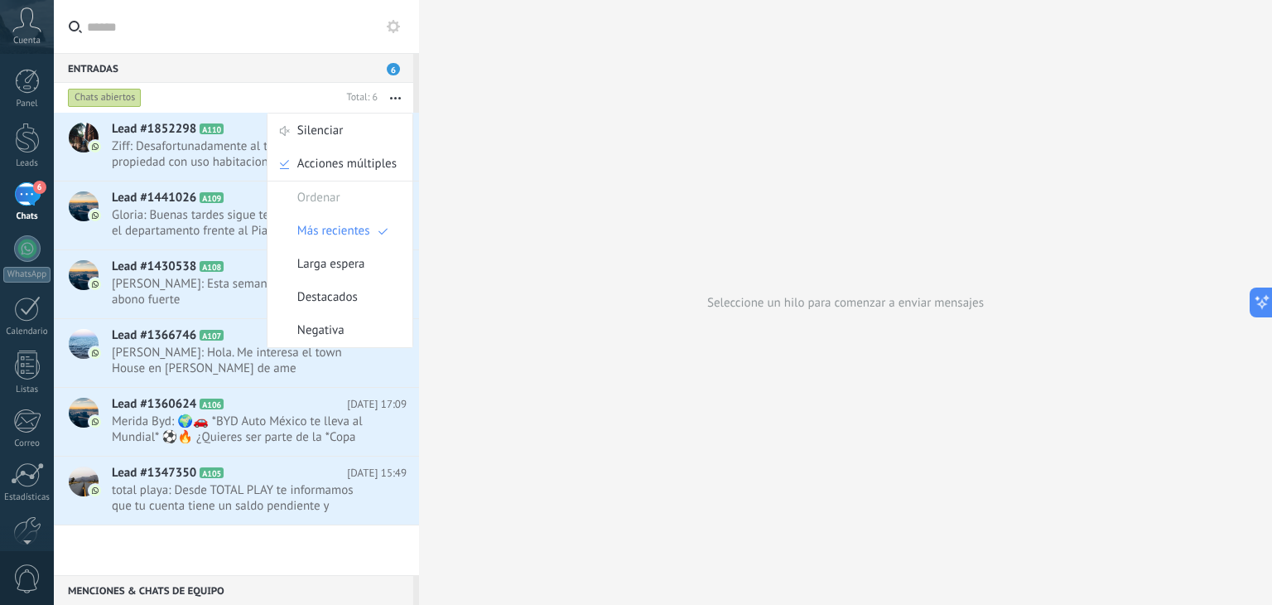
click at [304, 27] on input "text" at bounding box center [246, 26] width 319 height 53
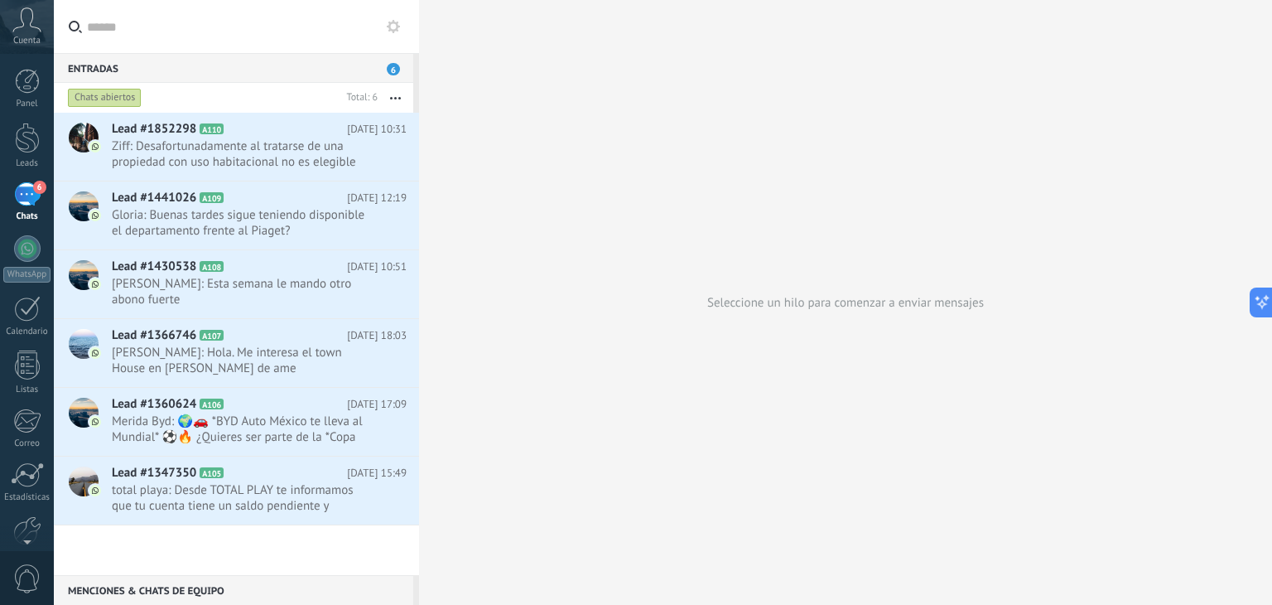
click at [479, 372] on div "Seleccione un hilo para comenzar a enviar mensajes" at bounding box center [845, 302] width 853 height 605
